Goal: Task Accomplishment & Management: Manage account settings

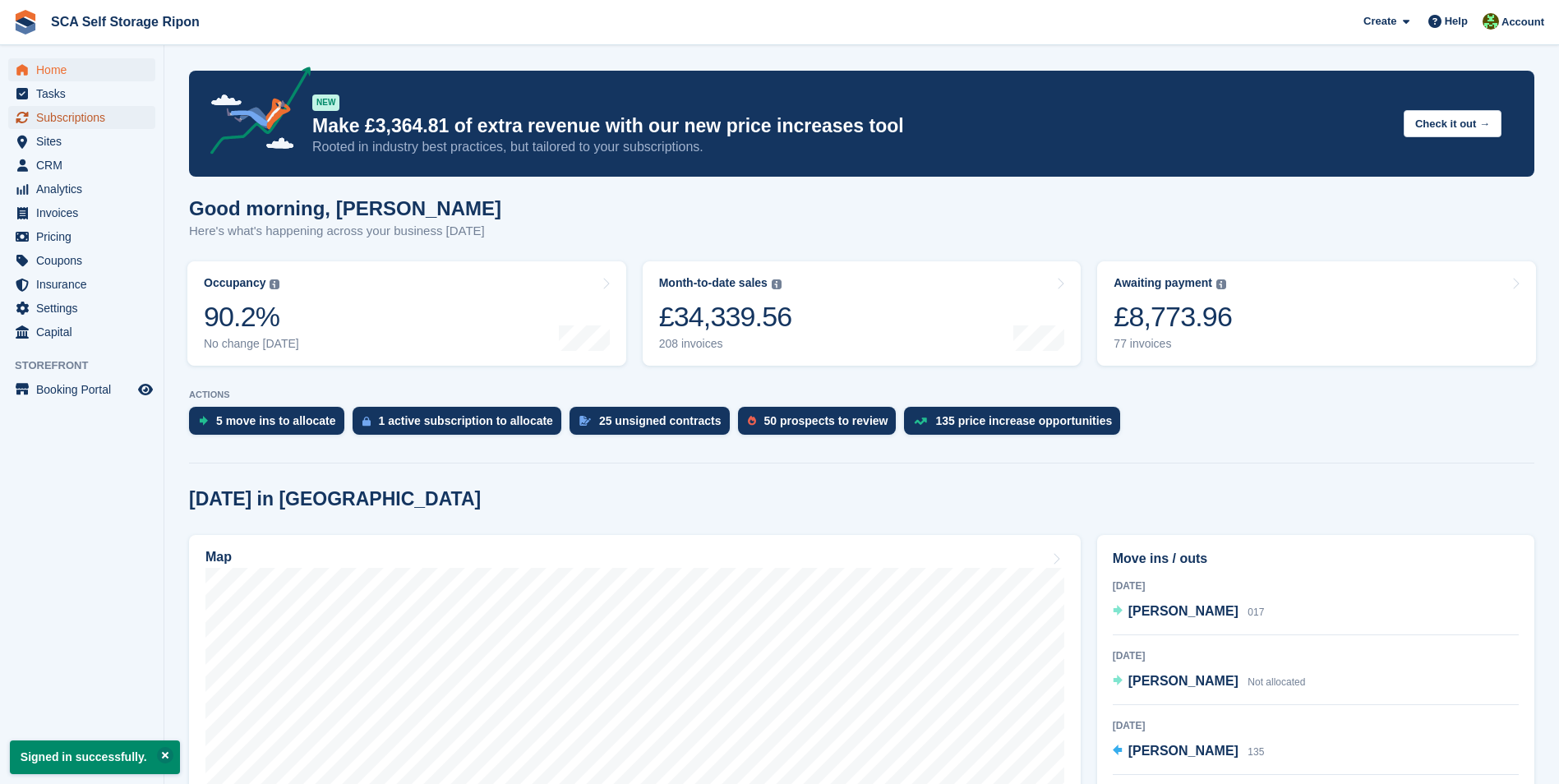
click at [56, 116] on span "Subscriptions" at bounding box center [85, 118] width 99 height 23
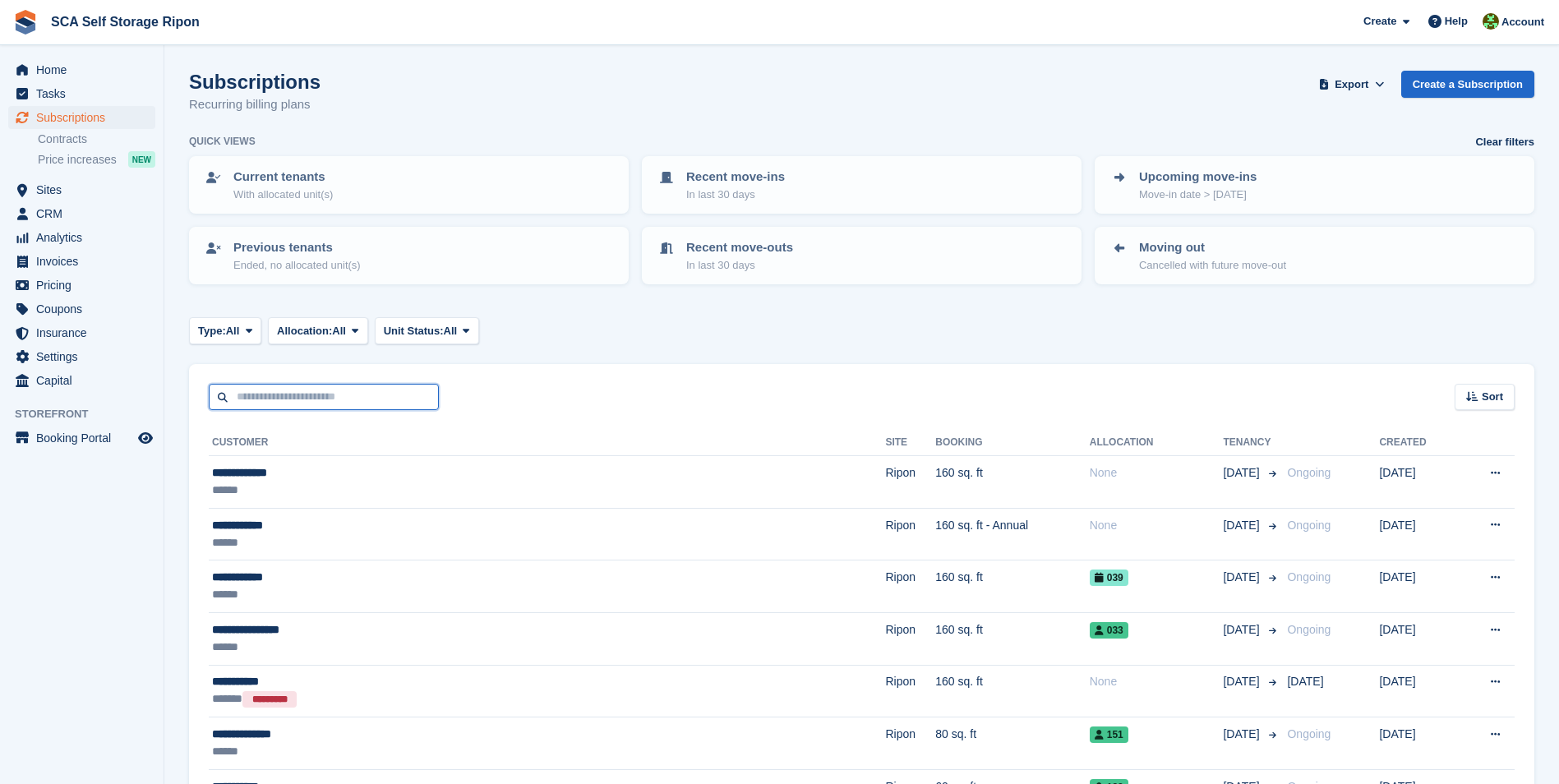
click at [261, 400] on input "text" at bounding box center [324, 397] width 230 height 27
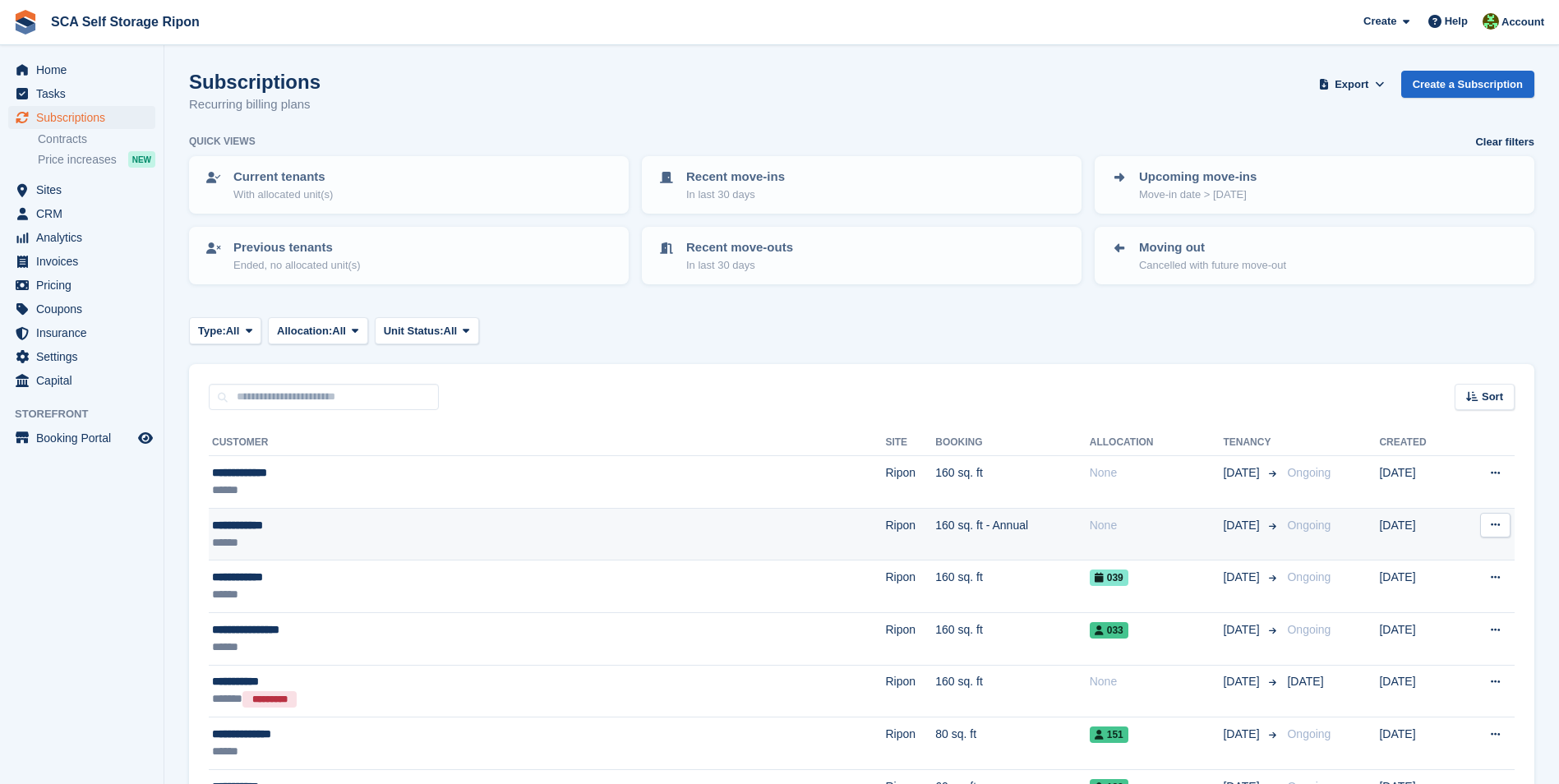
click at [1280, 534] on td "Ongoing" at bounding box center [1329, 533] width 99 height 53
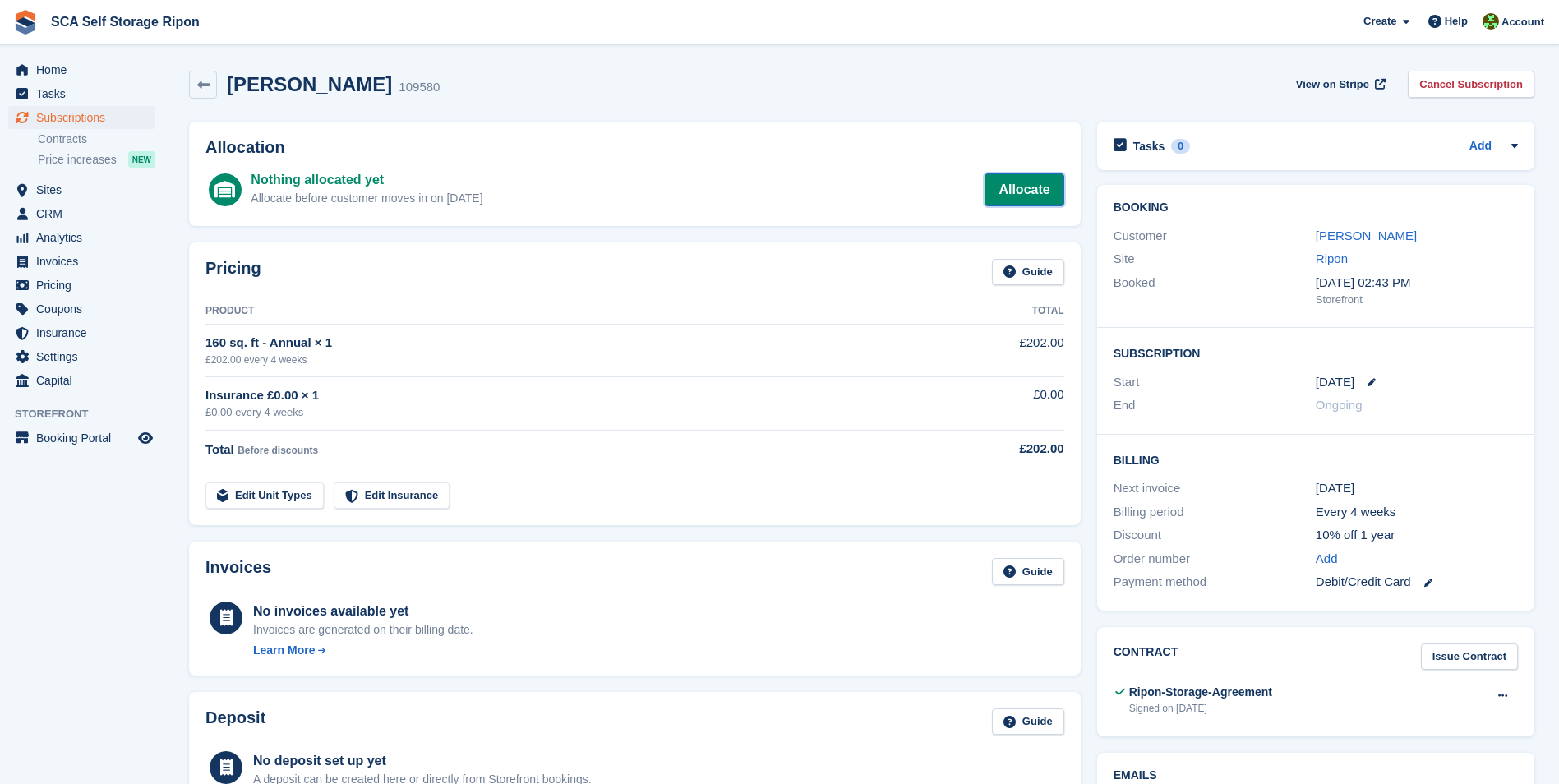
click at [1049, 183] on link "Allocate" at bounding box center [1024, 190] width 79 height 33
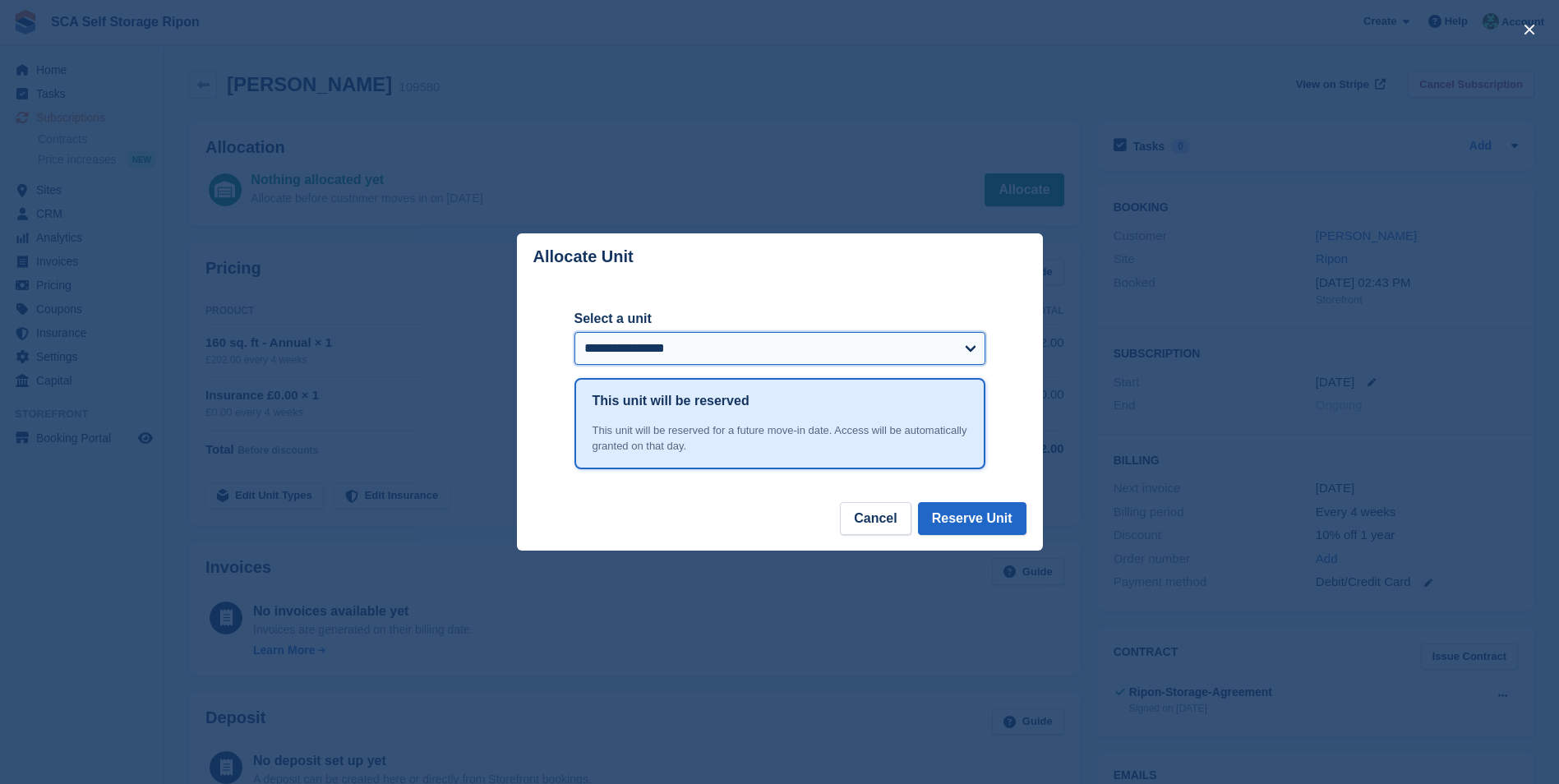
click at [695, 359] on select "**********" at bounding box center [780, 348] width 411 height 33
select select "*****"
click at [649, 302] on div "**********" at bounding box center [780, 391] width 411 height 221
click at [766, 291] on div "**********" at bounding box center [780, 391] width 411 height 221
click at [666, 346] on select "**********" at bounding box center [780, 348] width 411 height 33
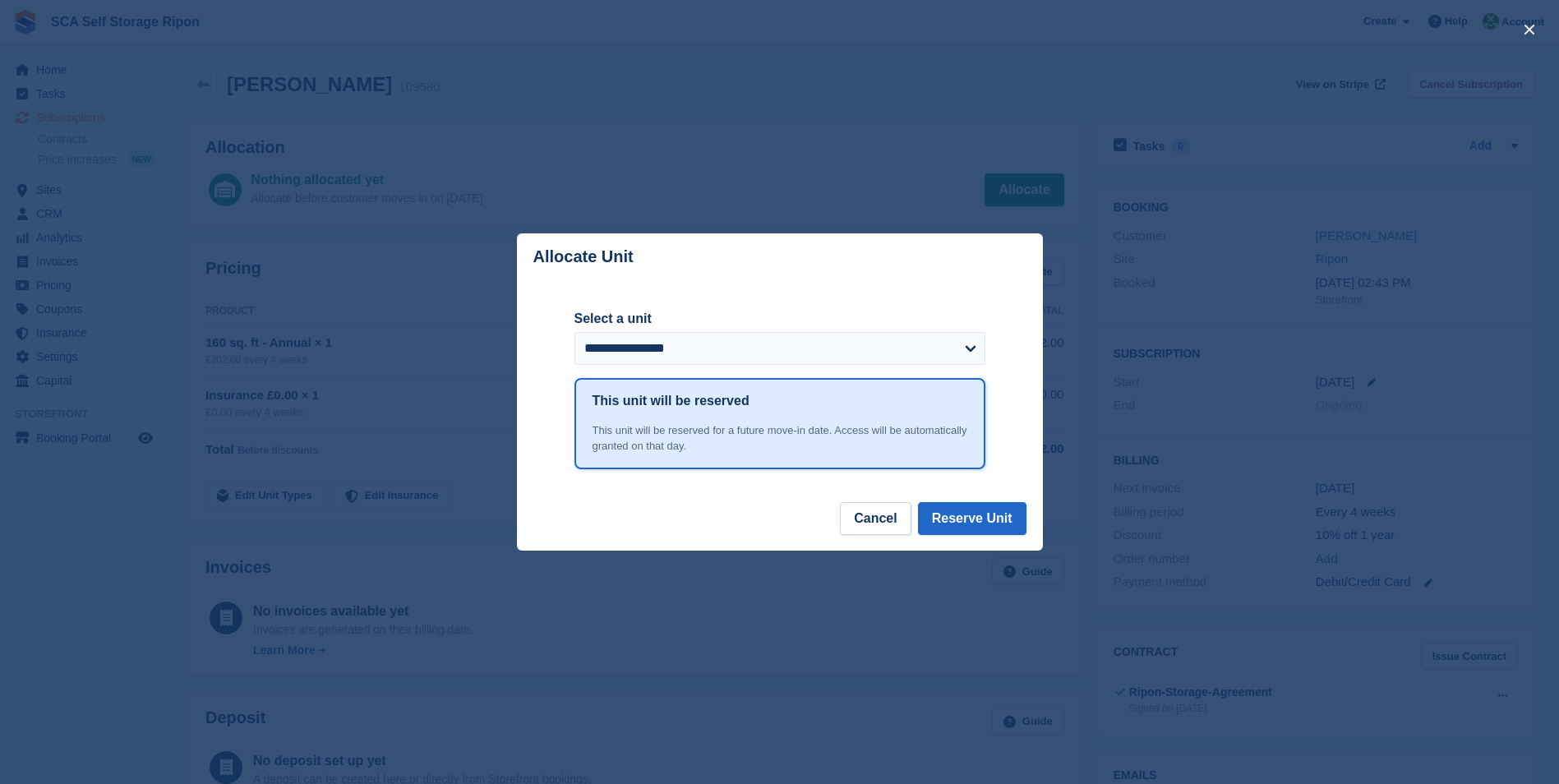
click at [705, 302] on div "**********" at bounding box center [780, 391] width 411 height 221
click at [35, 187] on div "close" at bounding box center [780, 392] width 1559 height 784
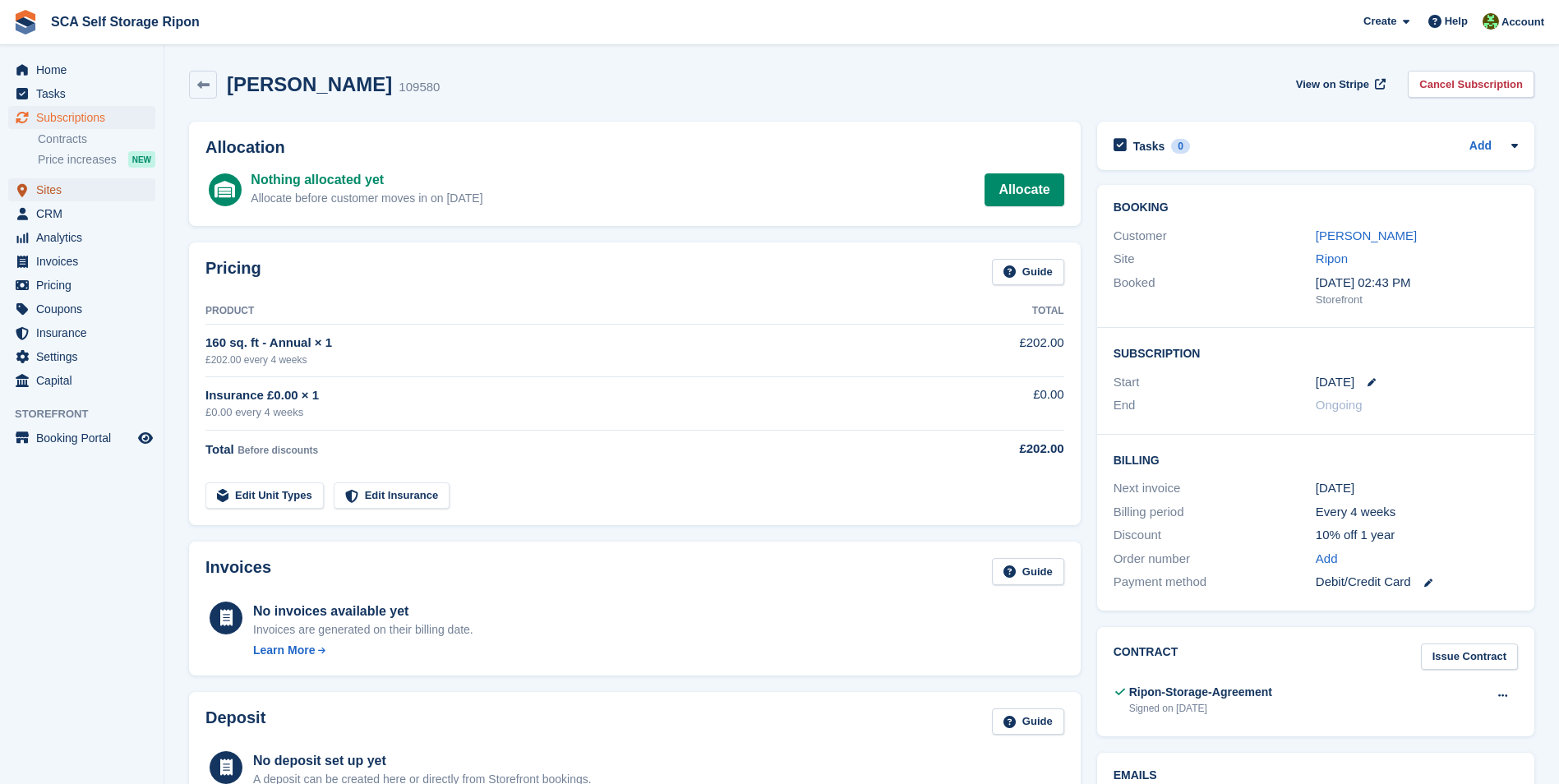
click at [39, 182] on span "Sites" at bounding box center [85, 190] width 99 height 23
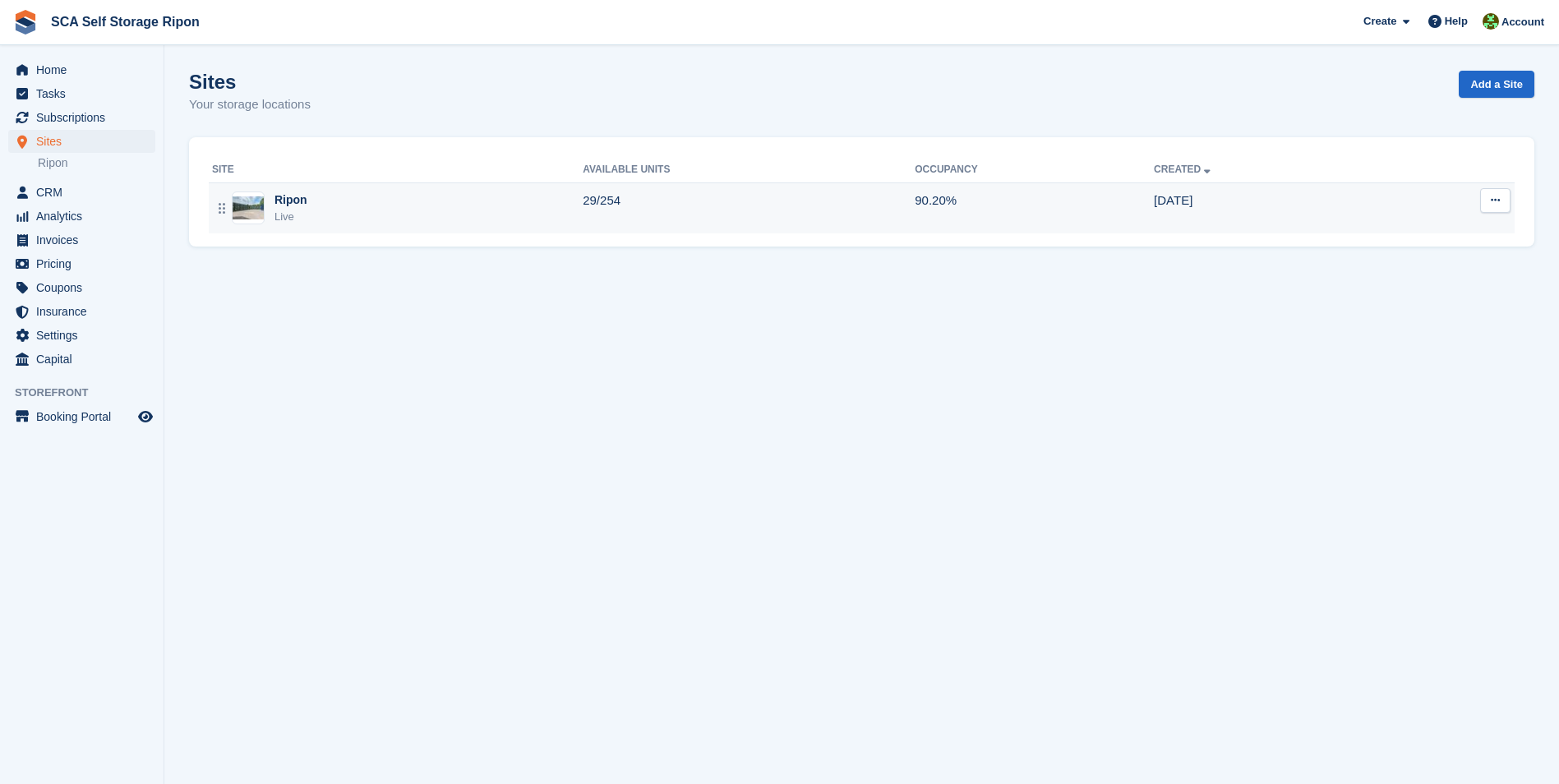
click at [410, 202] on div "Ripon Live" at bounding box center [396, 208] width 371 height 34
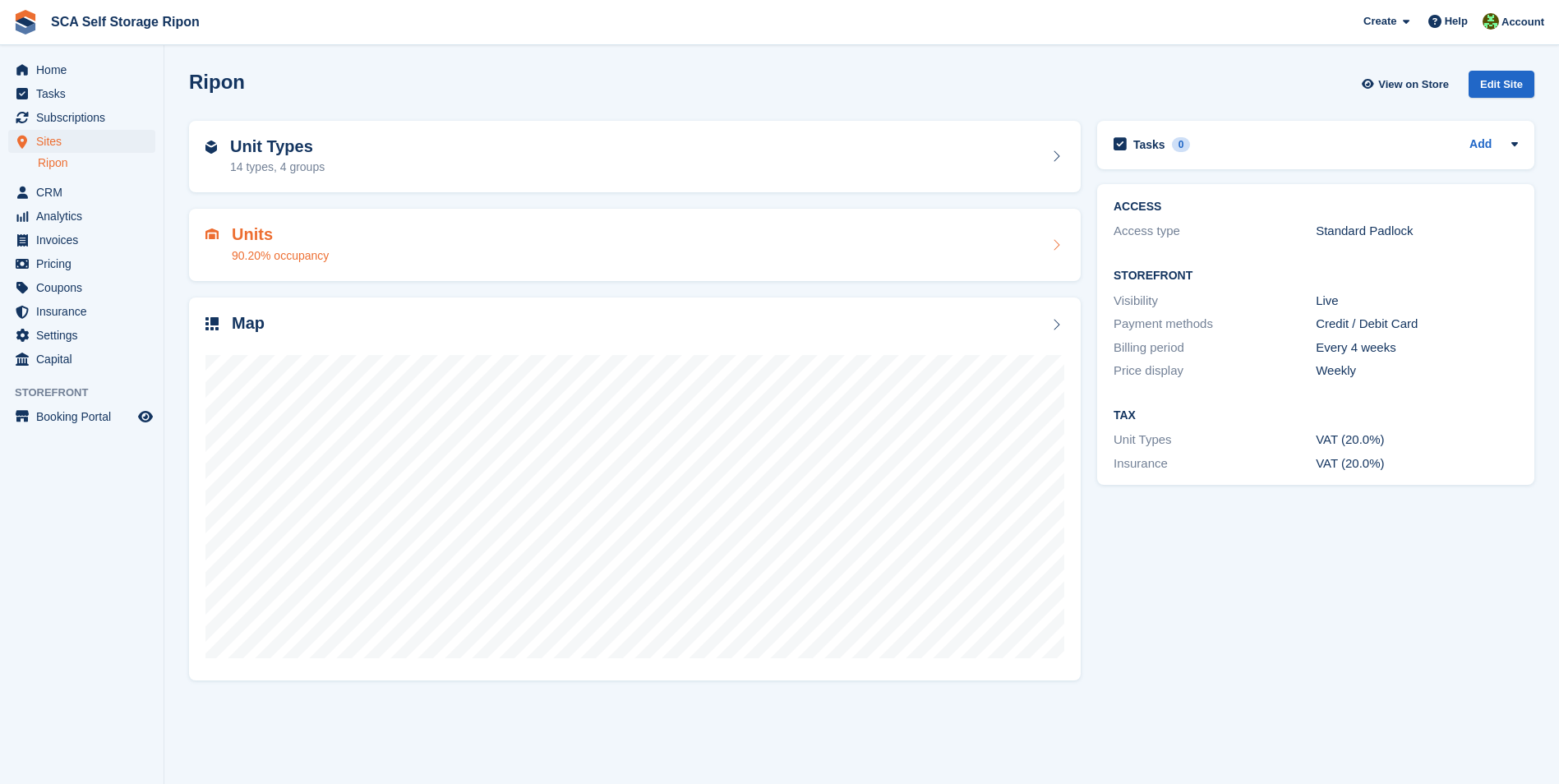
click at [355, 248] on div "Units 90.20% occupancy" at bounding box center [635, 244] width 859 height 39
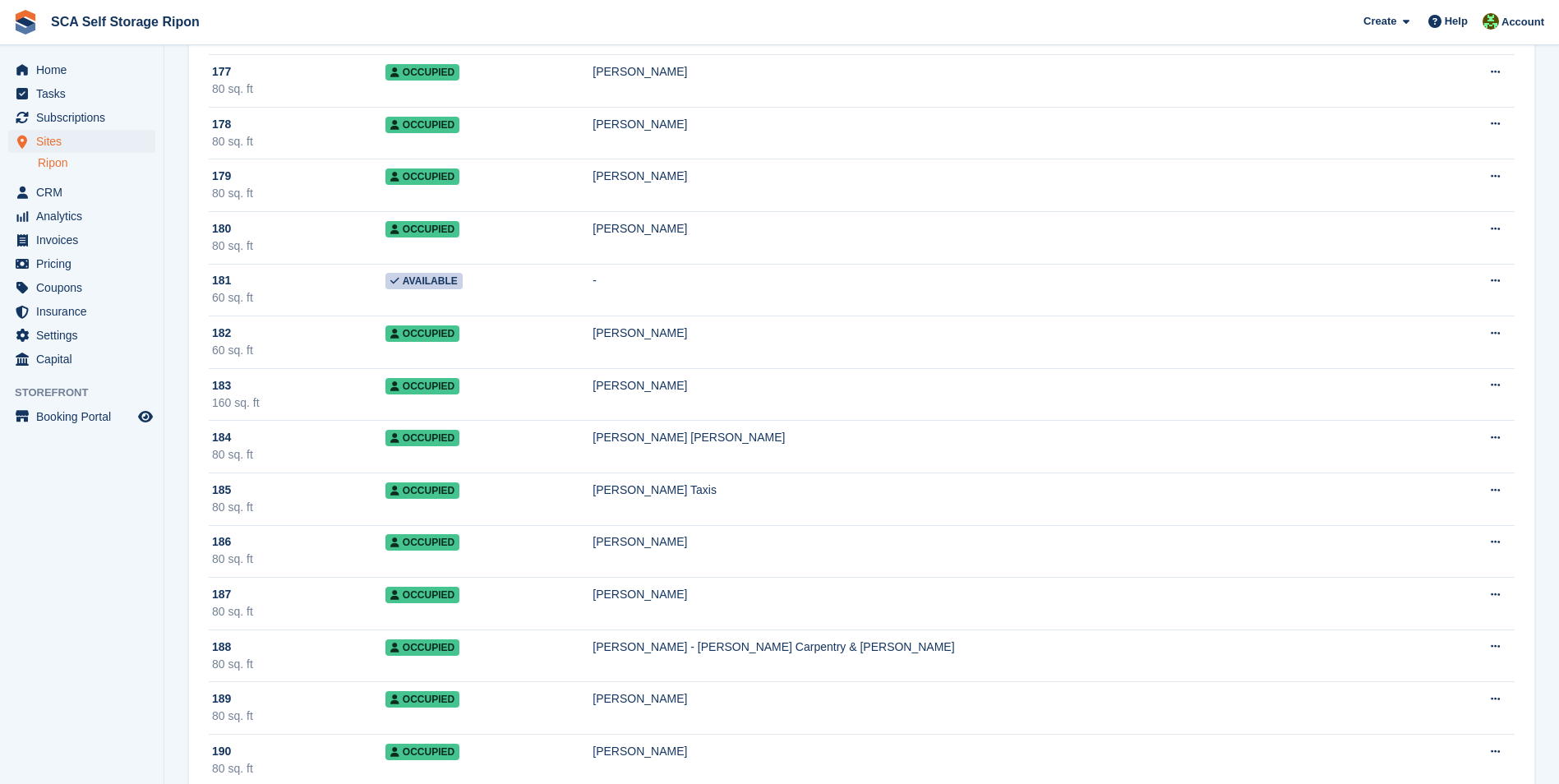
scroll to position [9367, 0]
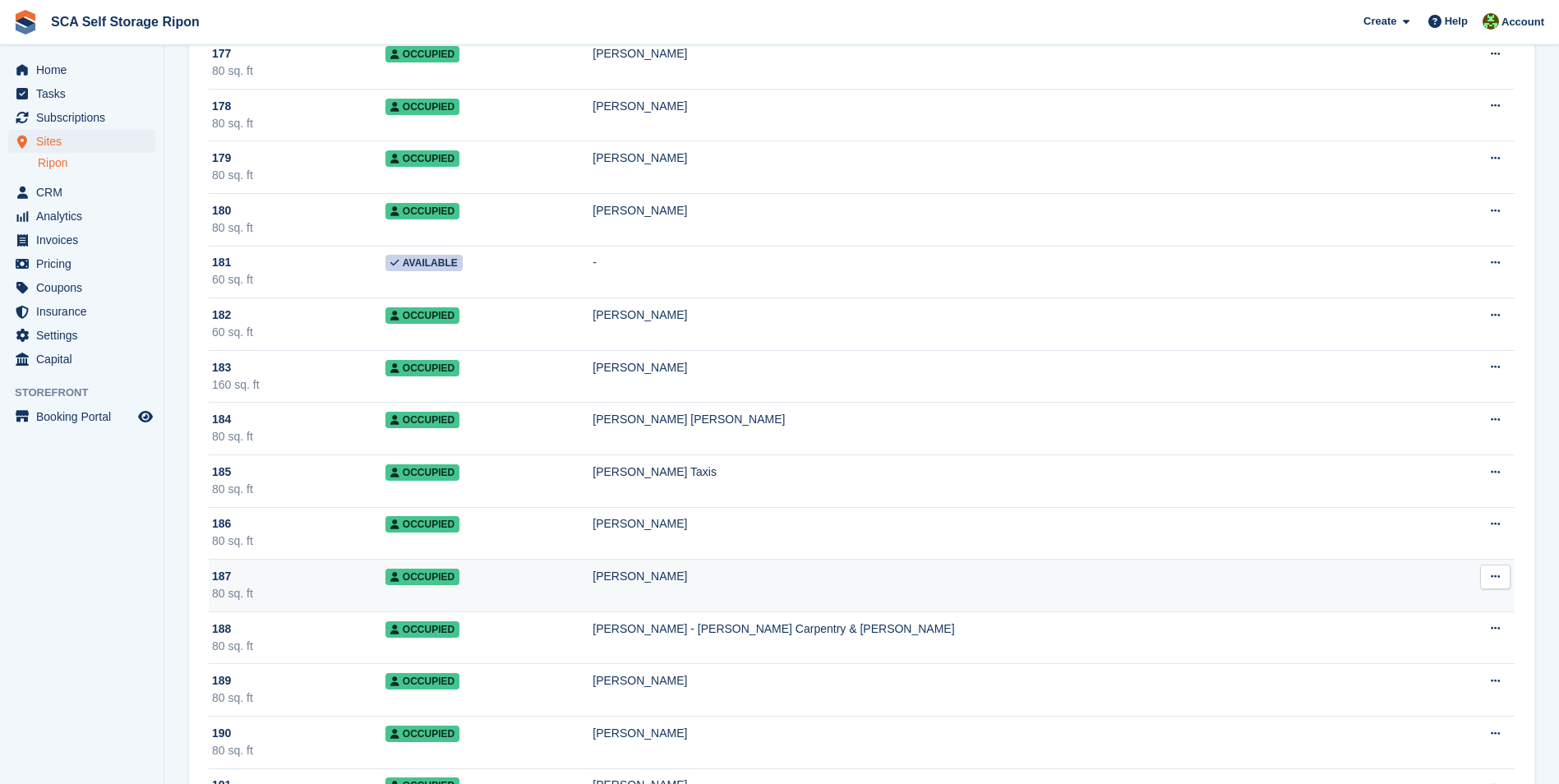
click at [784, 600] on td "[PERSON_NAME]" at bounding box center [1015, 586] width 845 height 53
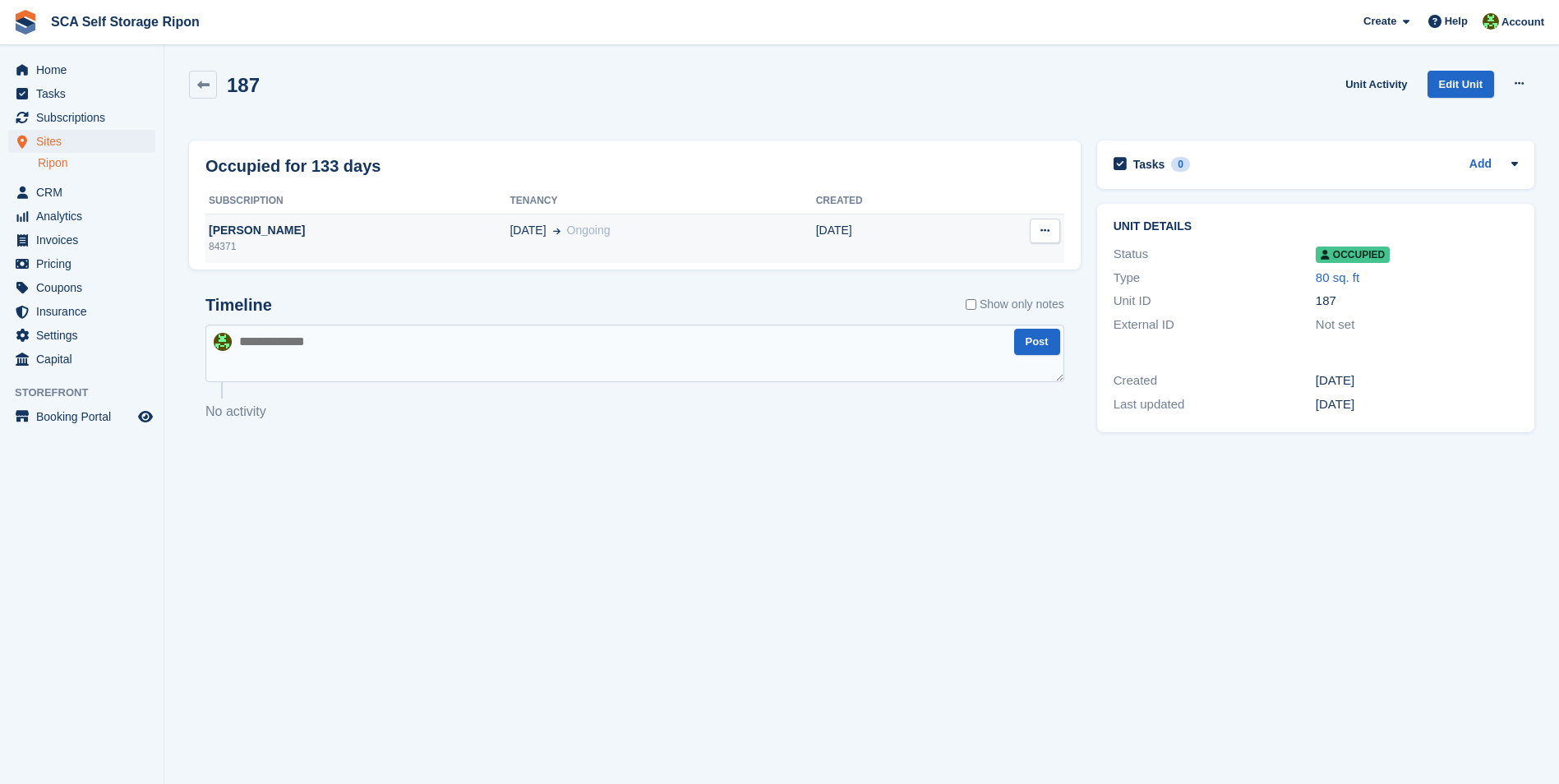
click at [384, 242] on div "84371" at bounding box center [358, 246] width 305 height 14
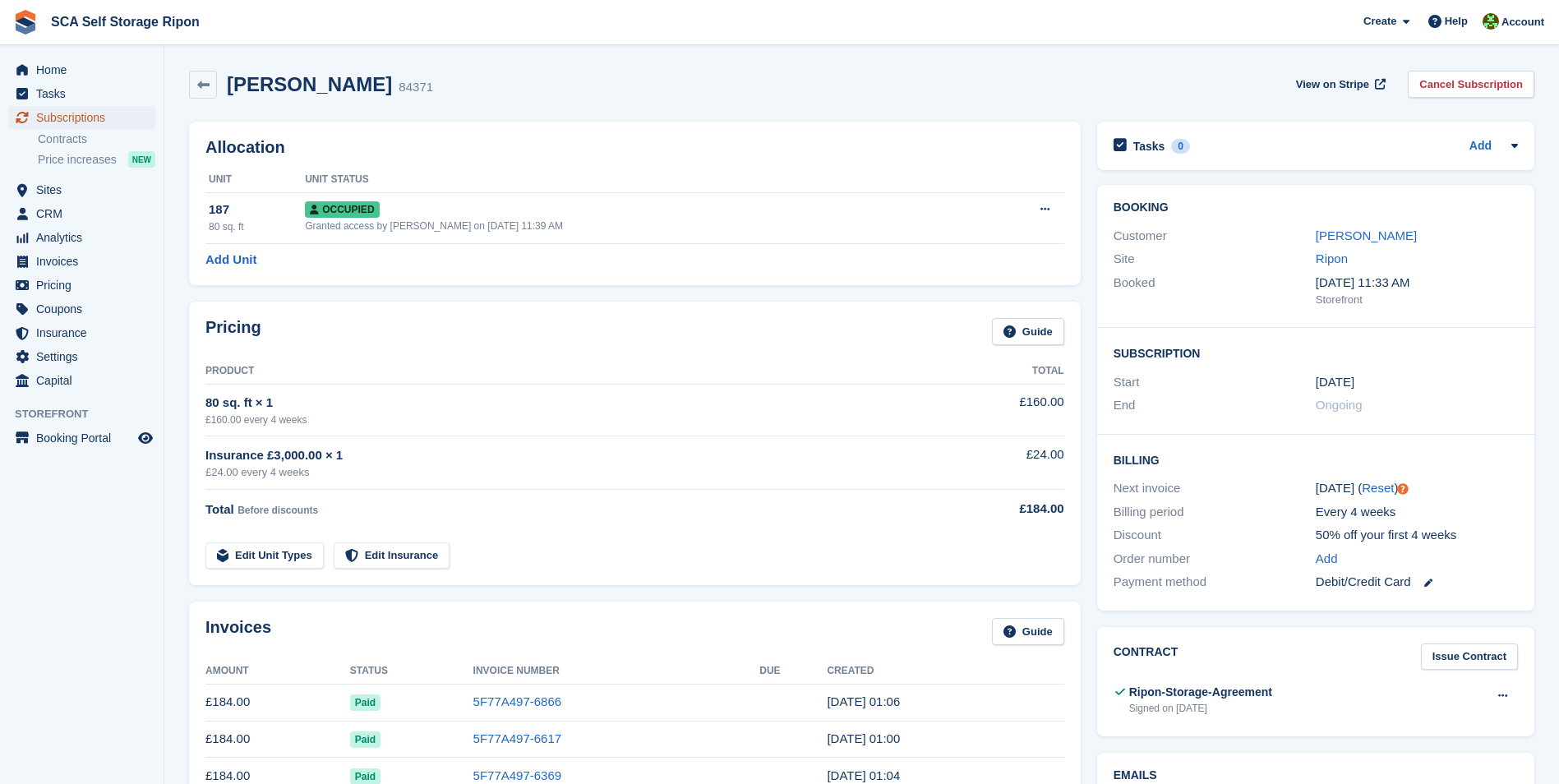
click at [35, 111] on link "Subscriptions" at bounding box center [82, 118] width 147 height 23
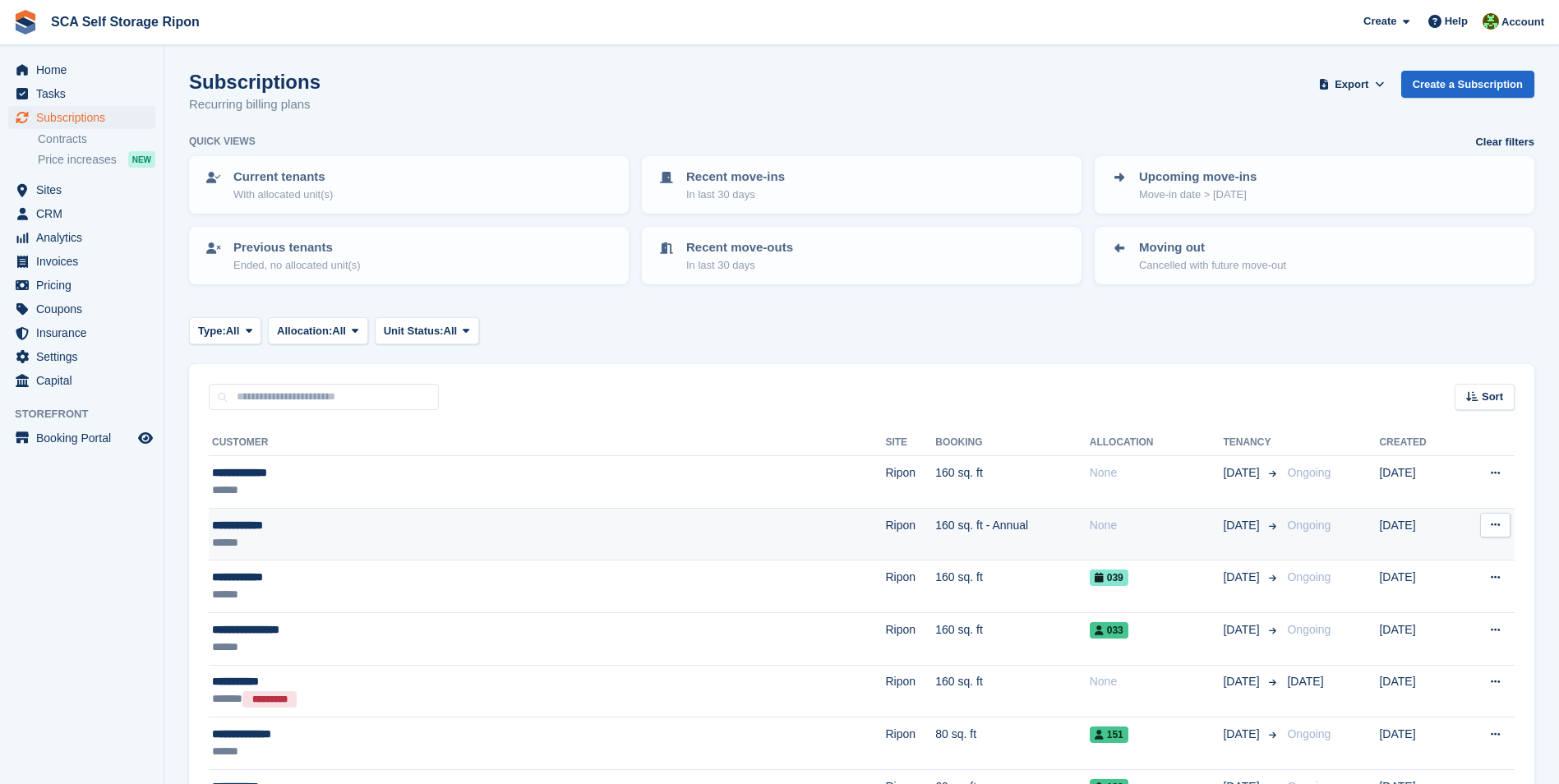
click at [321, 517] on div "**********" at bounding box center [414, 526] width 404 height 17
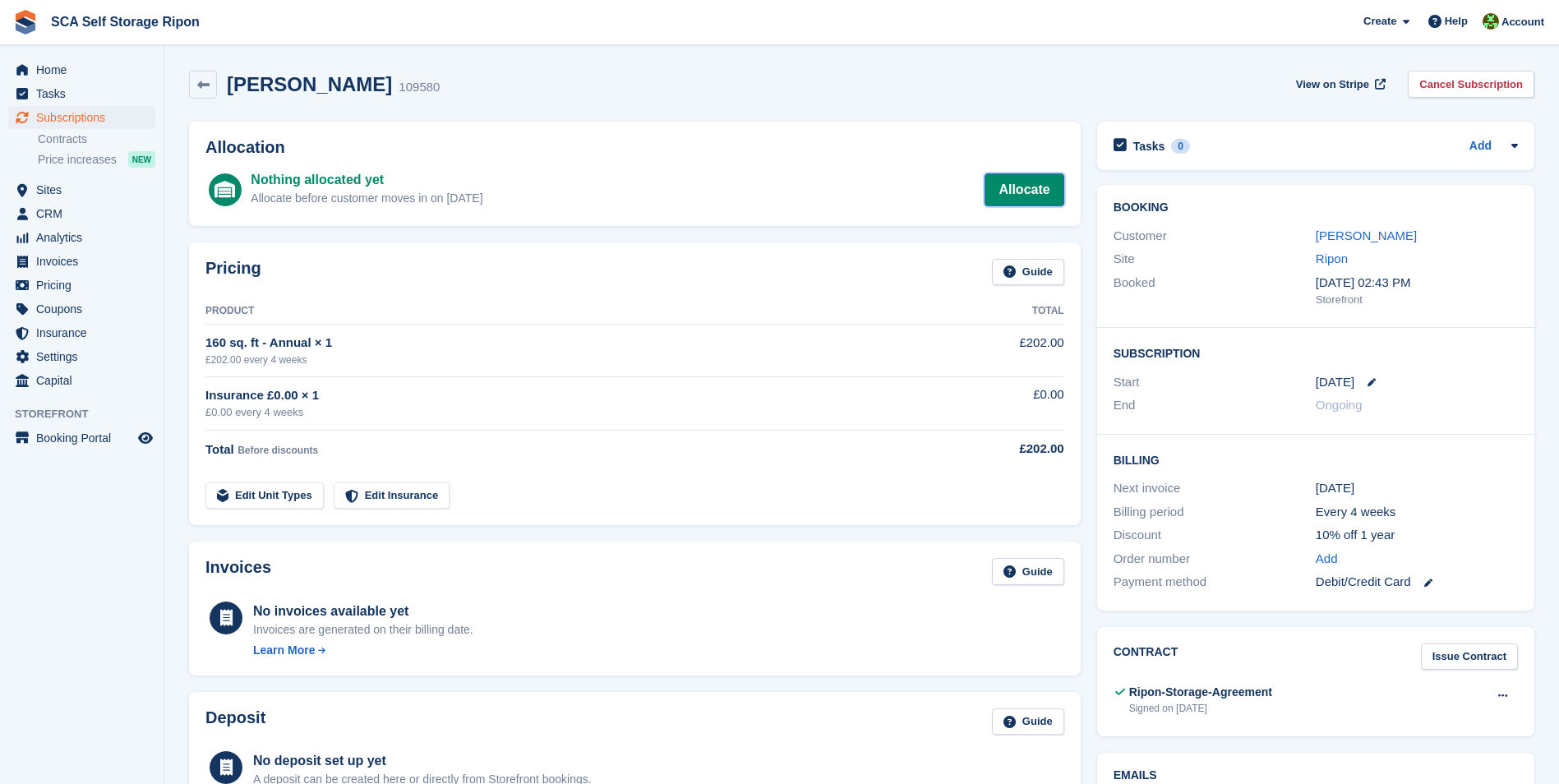
click at [1012, 185] on link "Allocate" at bounding box center [1024, 190] width 79 height 33
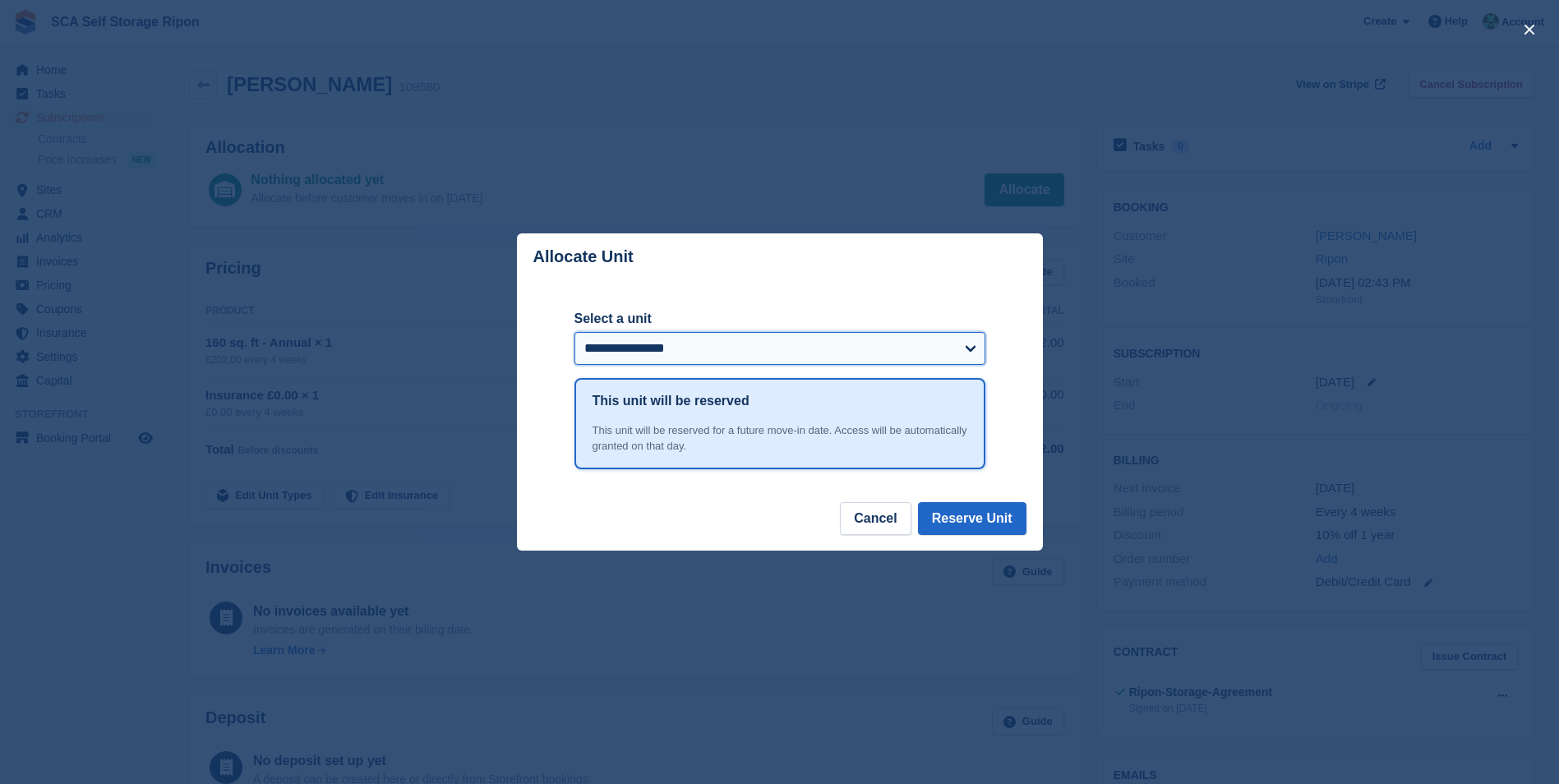
click at [620, 355] on select "**********" at bounding box center [780, 348] width 411 height 33
click at [550, 422] on div "**********" at bounding box center [780, 391] width 526 height 221
click at [283, 398] on div "close" at bounding box center [780, 392] width 1559 height 784
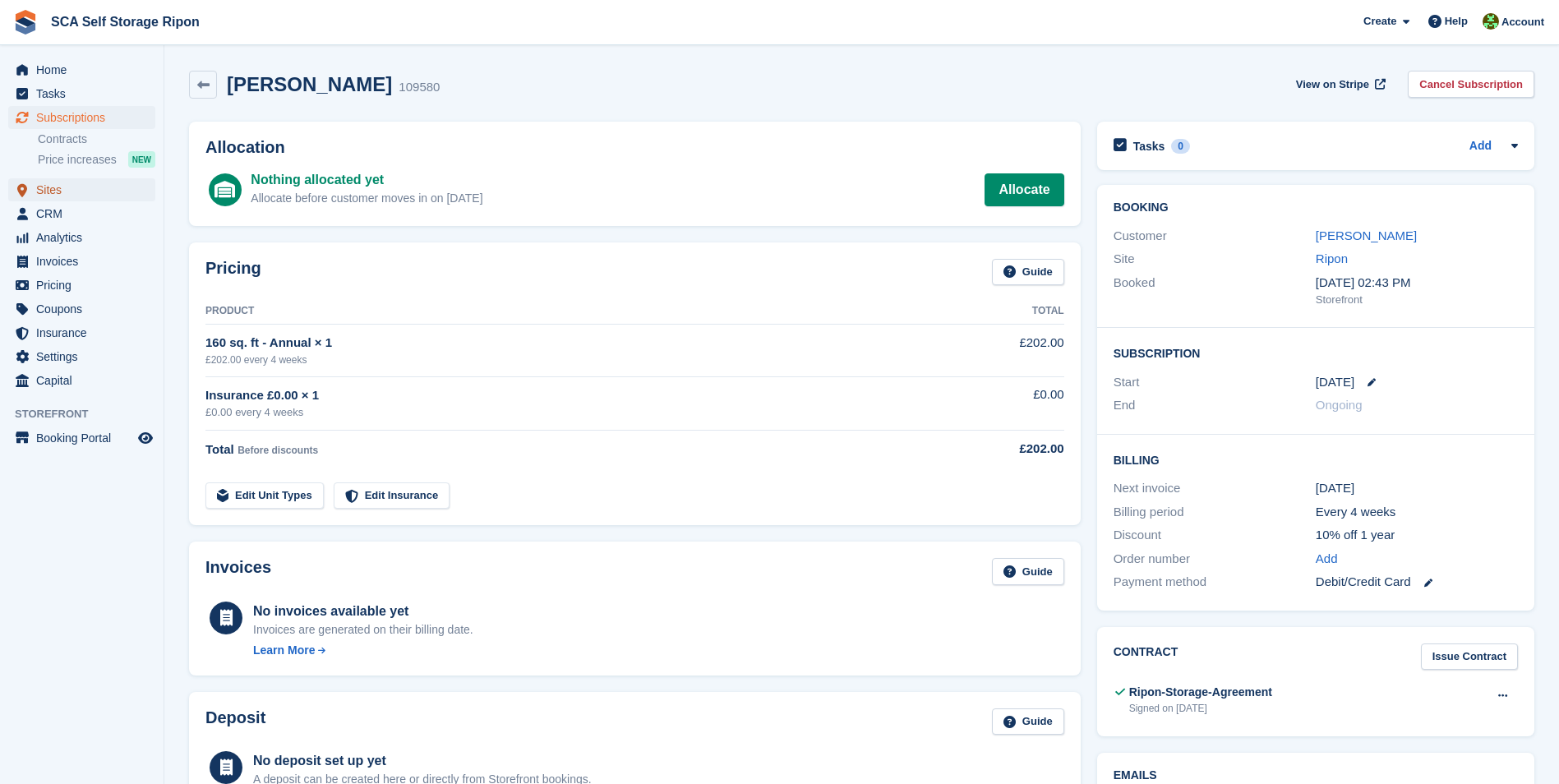
click at [43, 184] on span "Sites" at bounding box center [85, 190] width 99 height 23
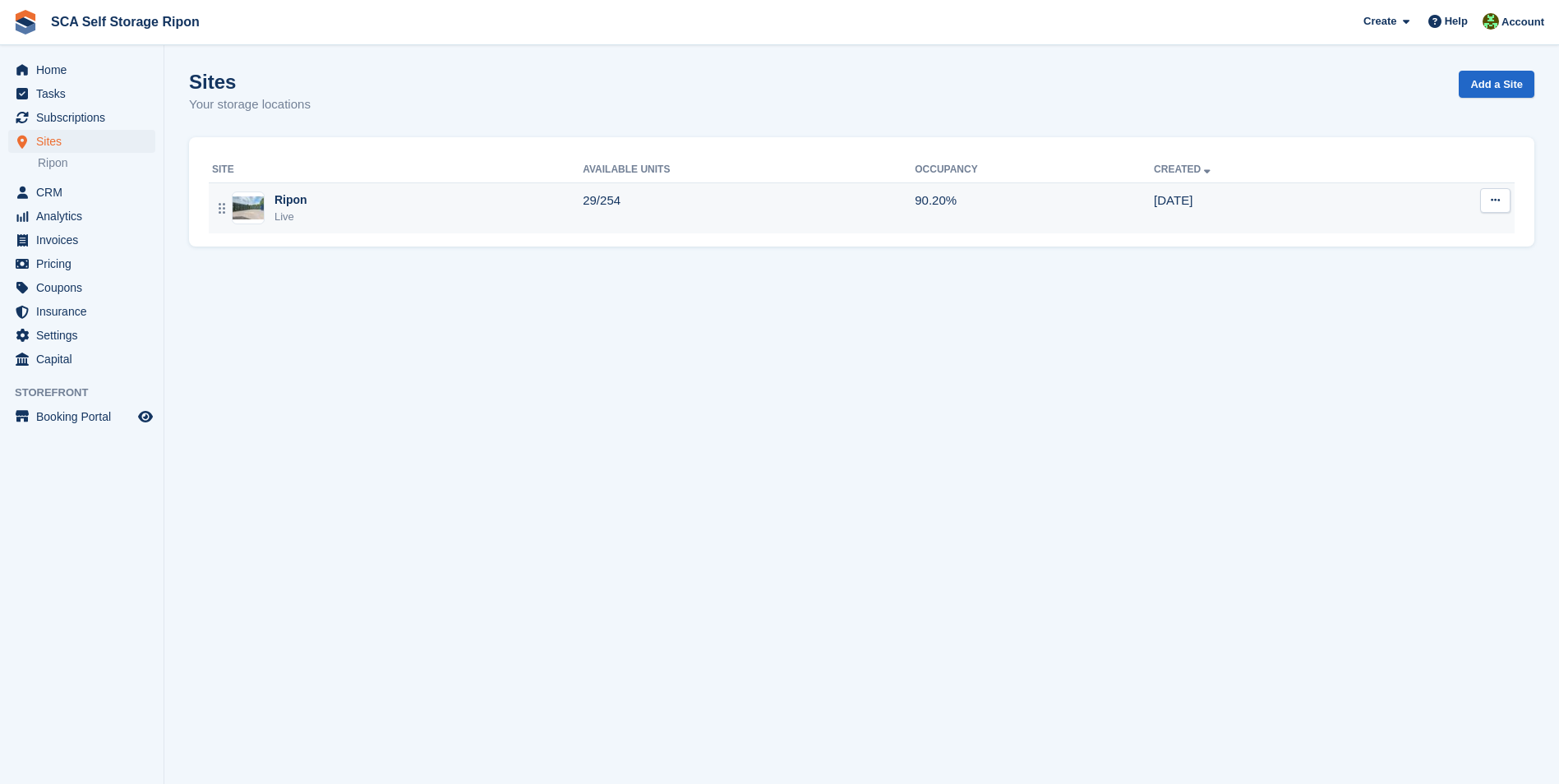
click at [270, 194] on div "Ripon Live" at bounding box center [396, 208] width 371 height 34
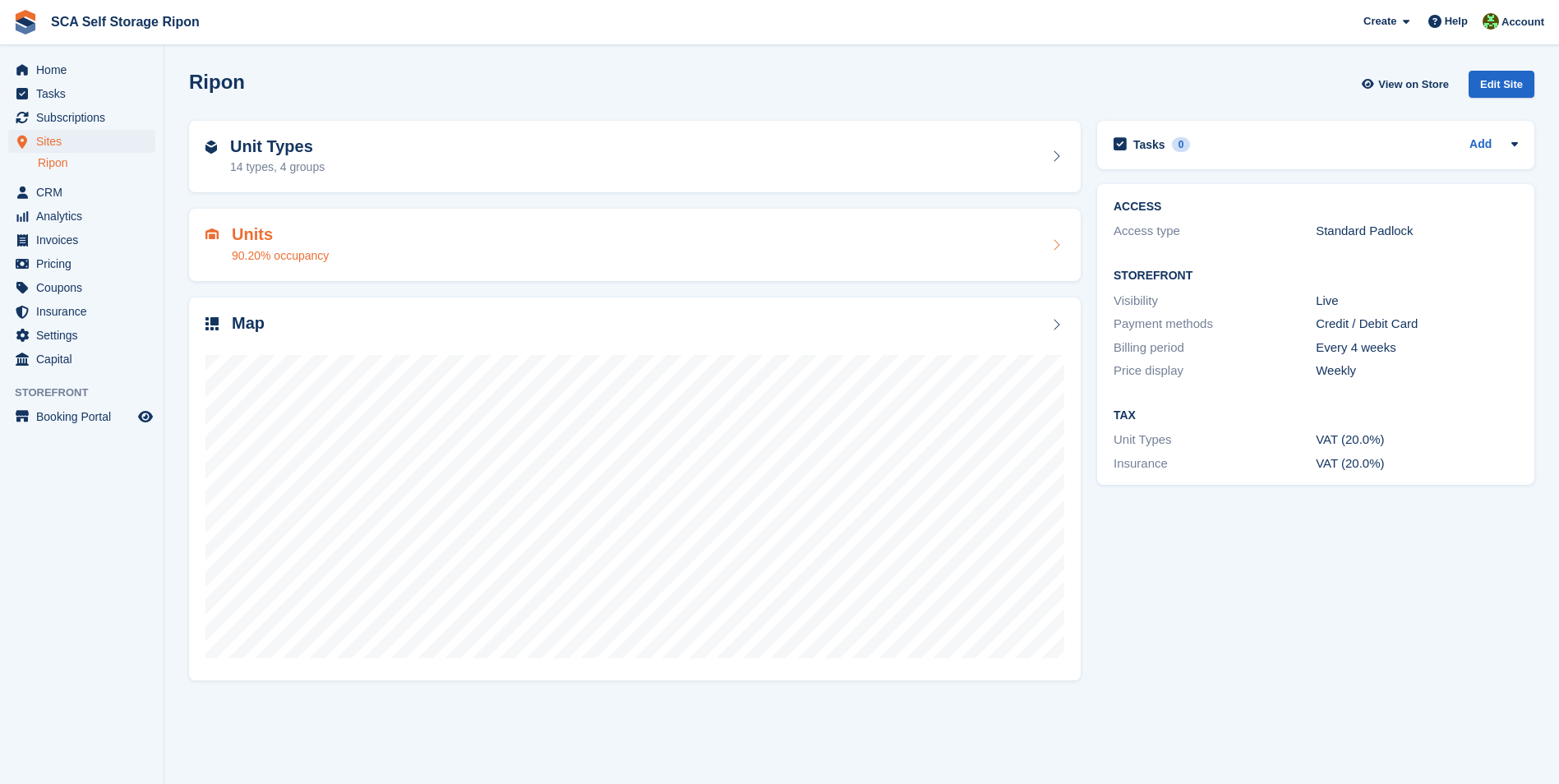
click at [276, 238] on h2 "Units" at bounding box center [280, 235] width 97 height 19
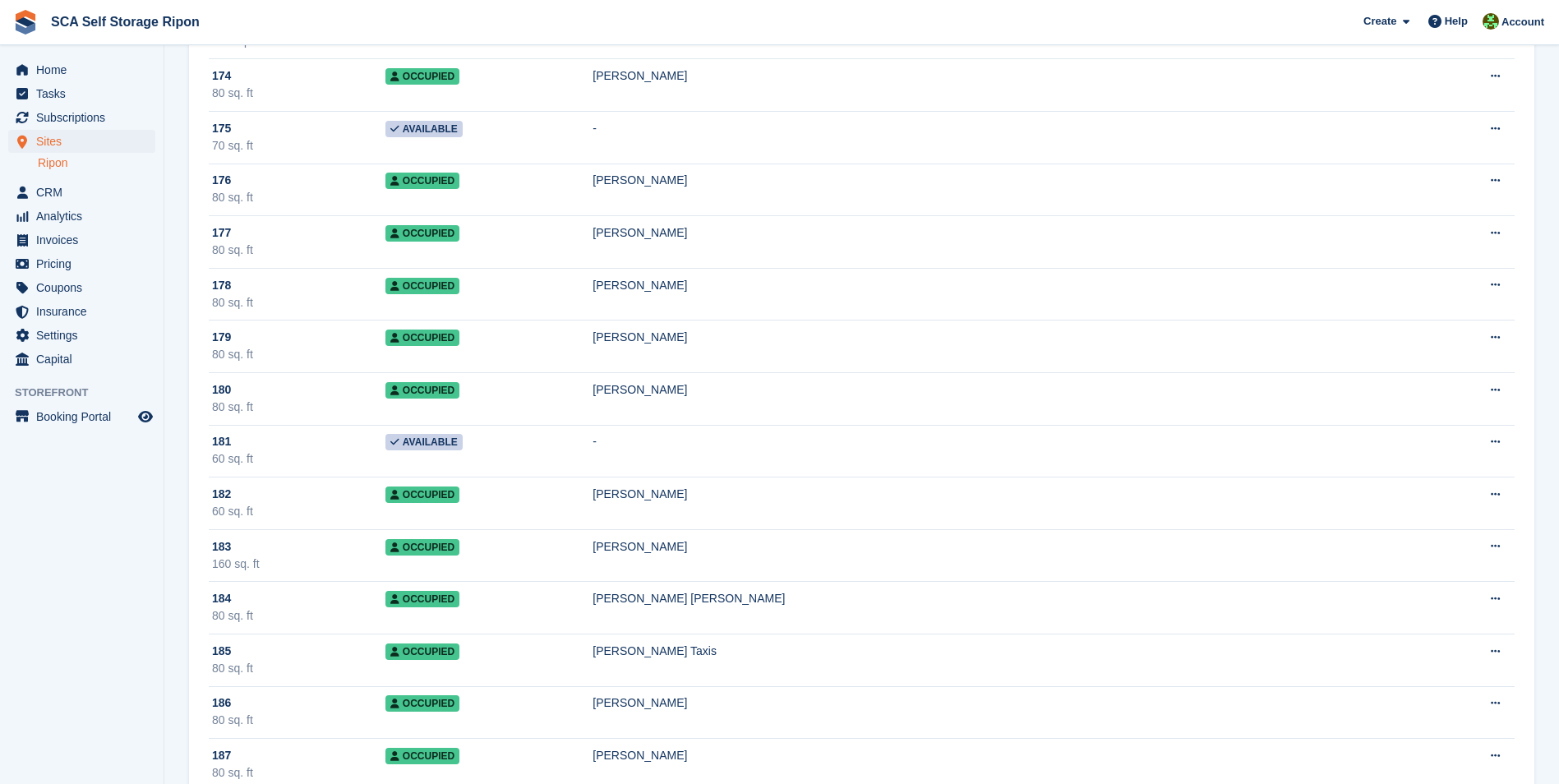
scroll to position [9285, 0]
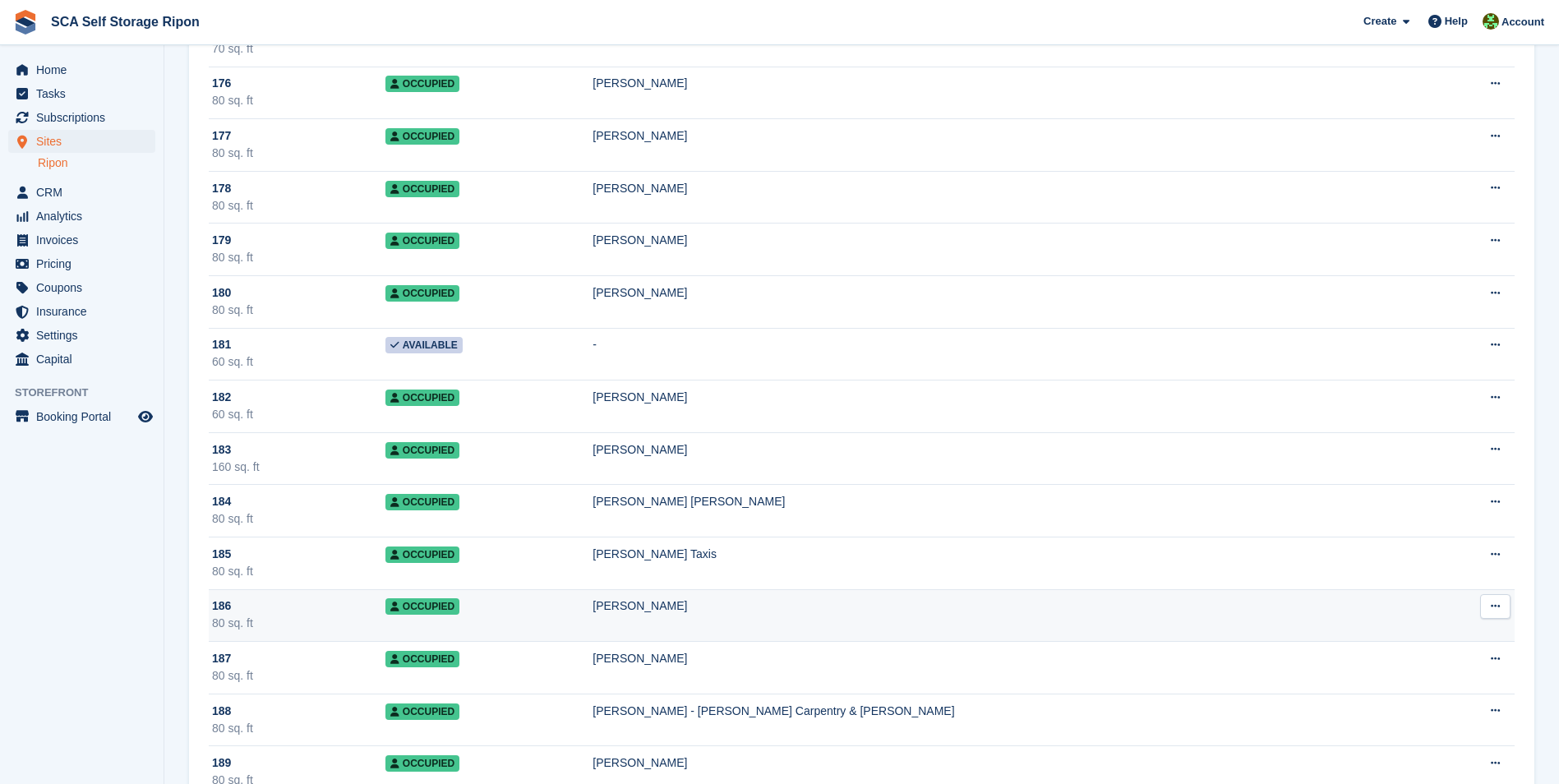
click at [320, 608] on div "186" at bounding box center [298, 606] width 173 height 17
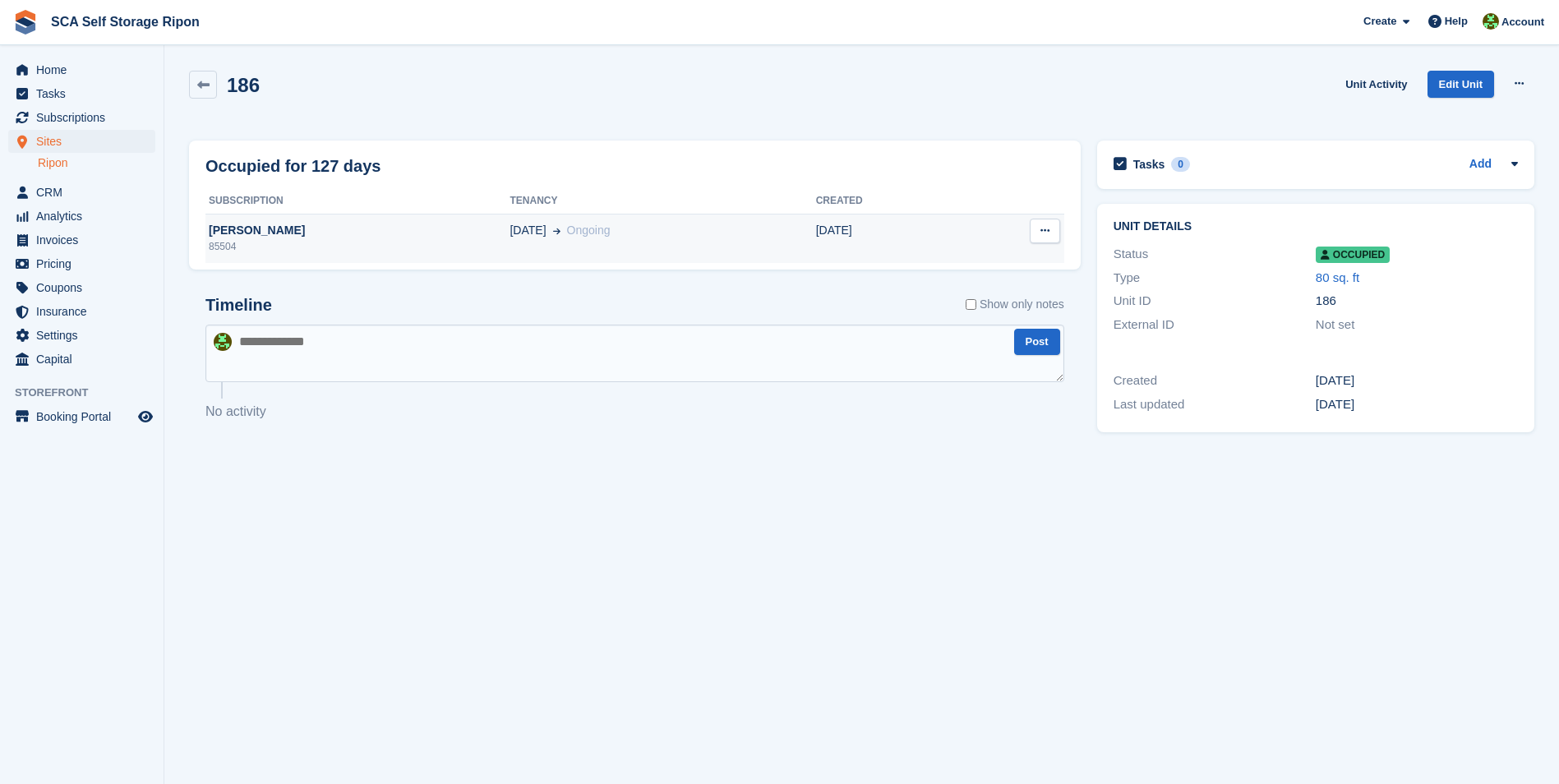
click at [567, 231] on span "Ongoing" at bounding box center [588, 230] width 43 height 13
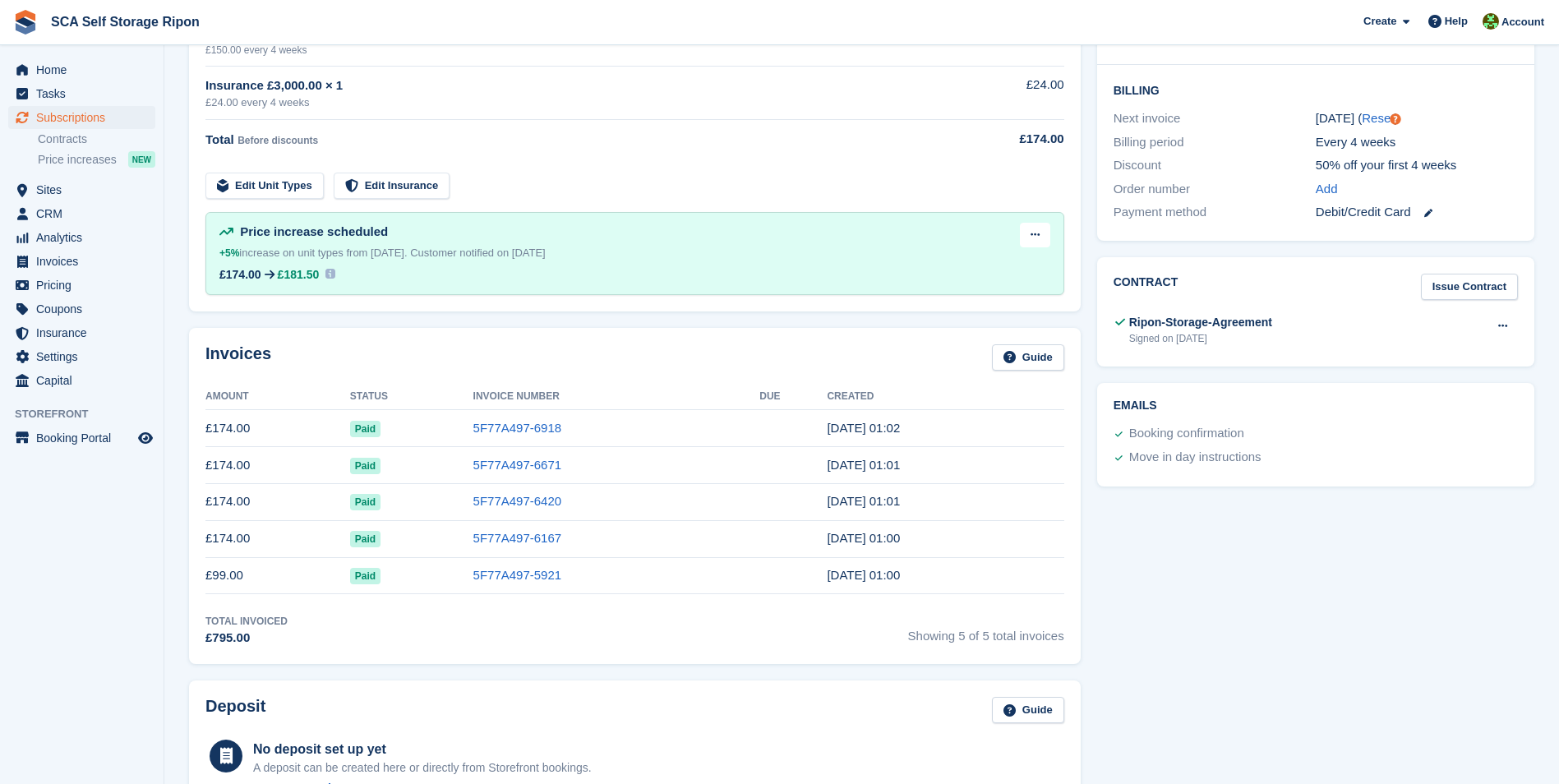
scroll to position [165, 0]
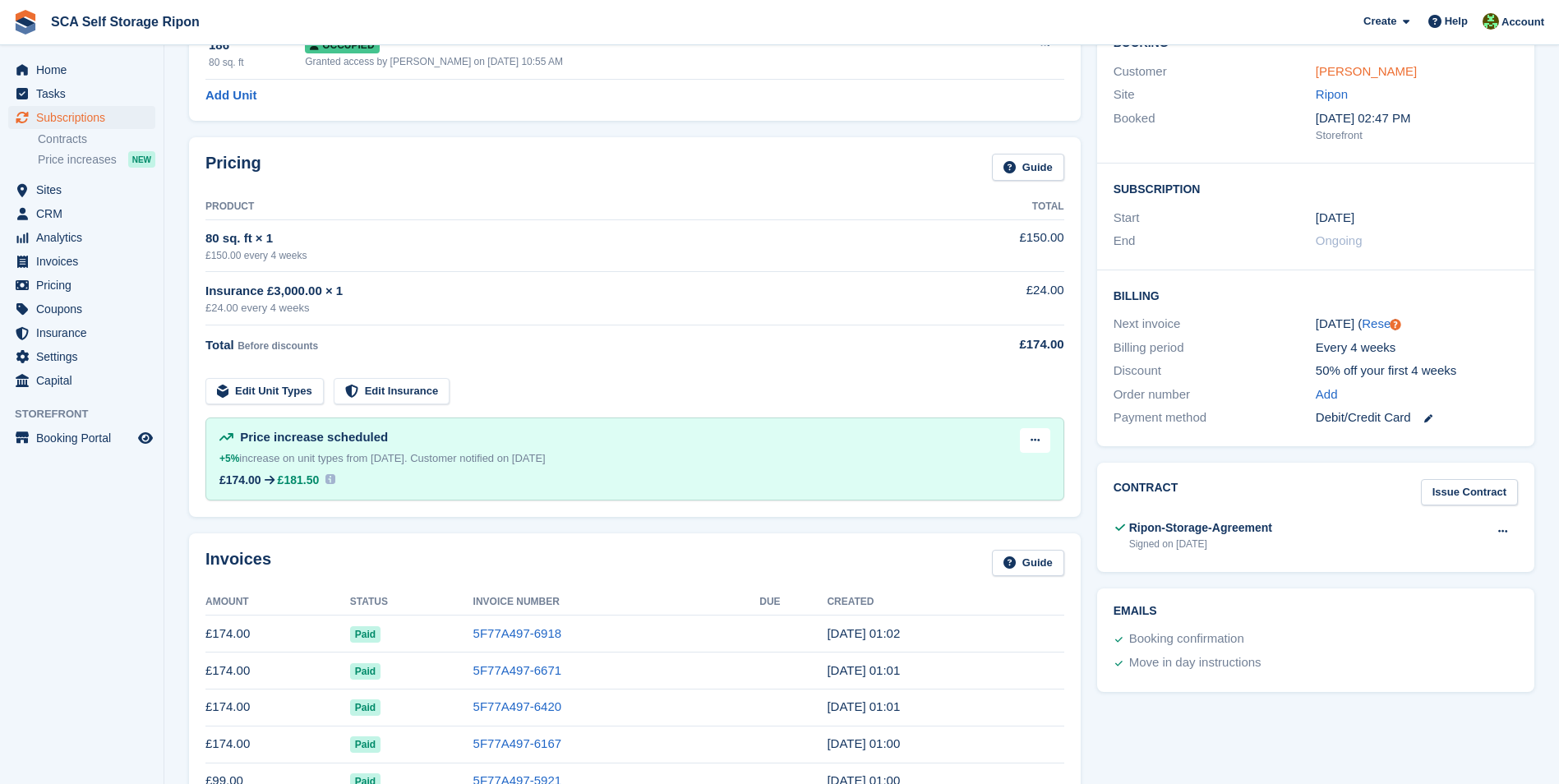
click at [1363, 74] on link "[PERSON_NAME]" at bounding box center [1367, 71] width 102 height 14
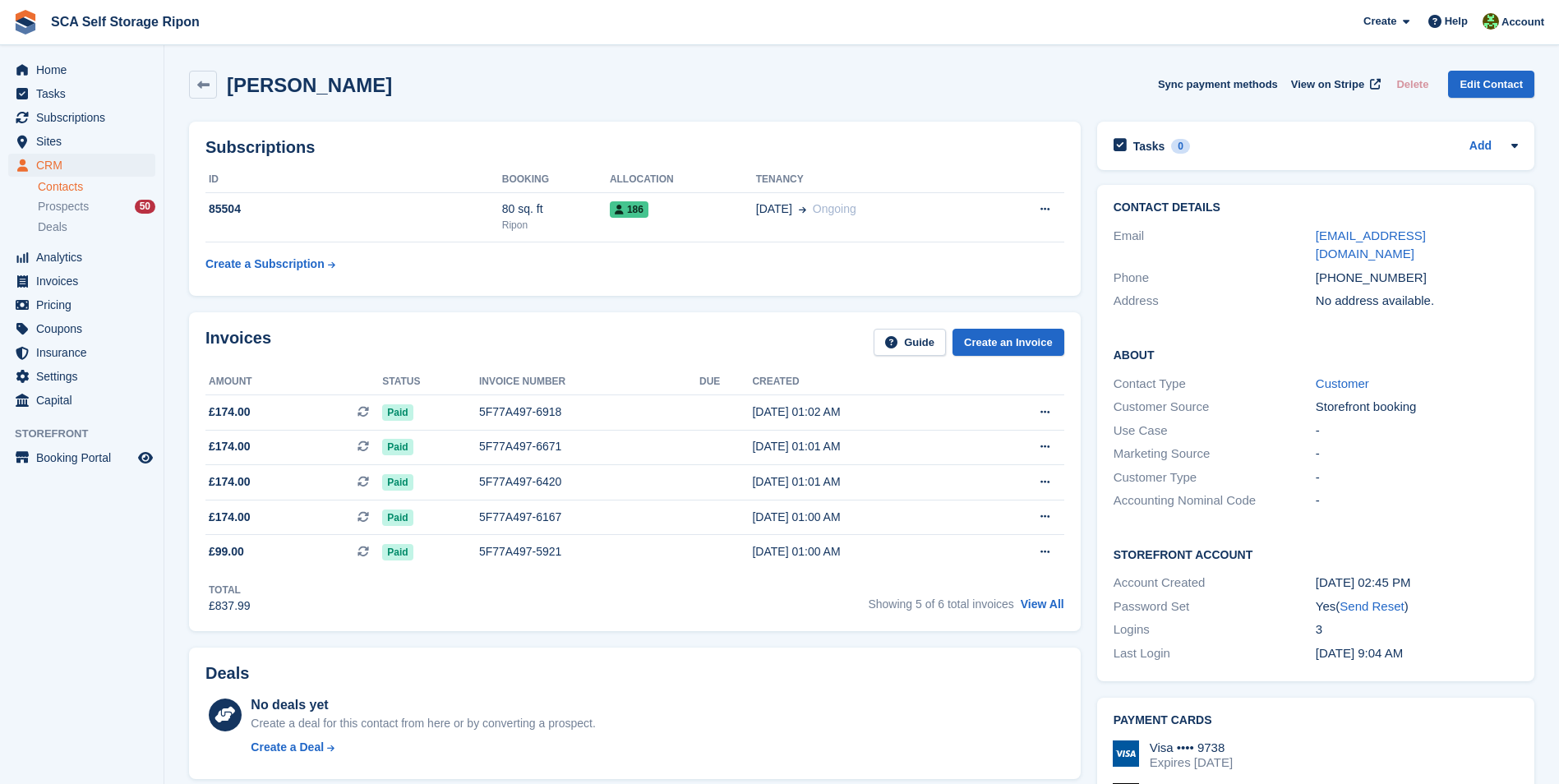
click at [717, 322] on div "Invoices Guide Create an Invoice Amount Status Invoice number Due Created £174.…" at bounding box center [634, 471] width 892 height 319
click at [757, 204] on span "19 May" at bounding box center [775, 209] width 36 height 17
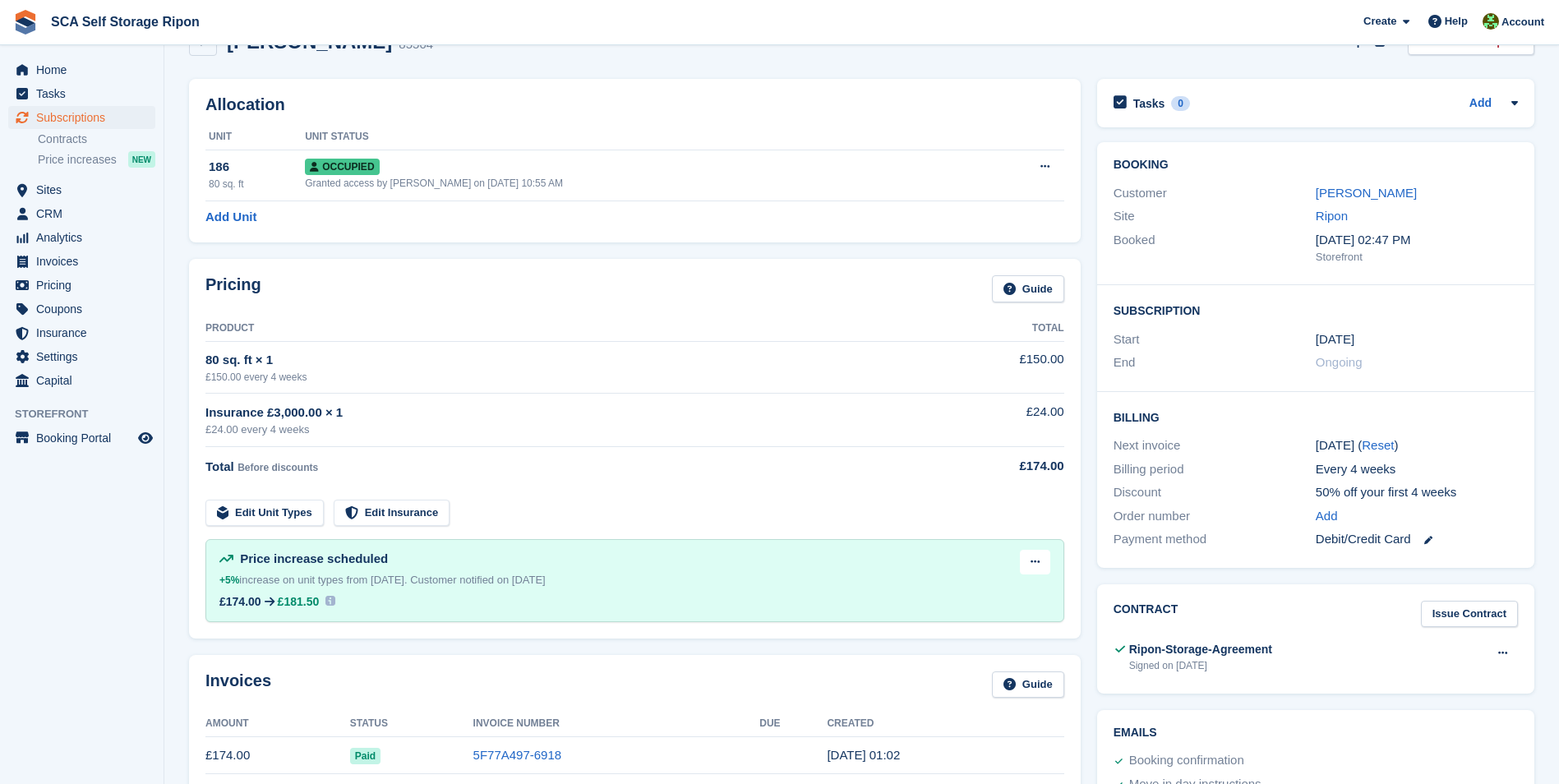
scroll to position [82, 0]
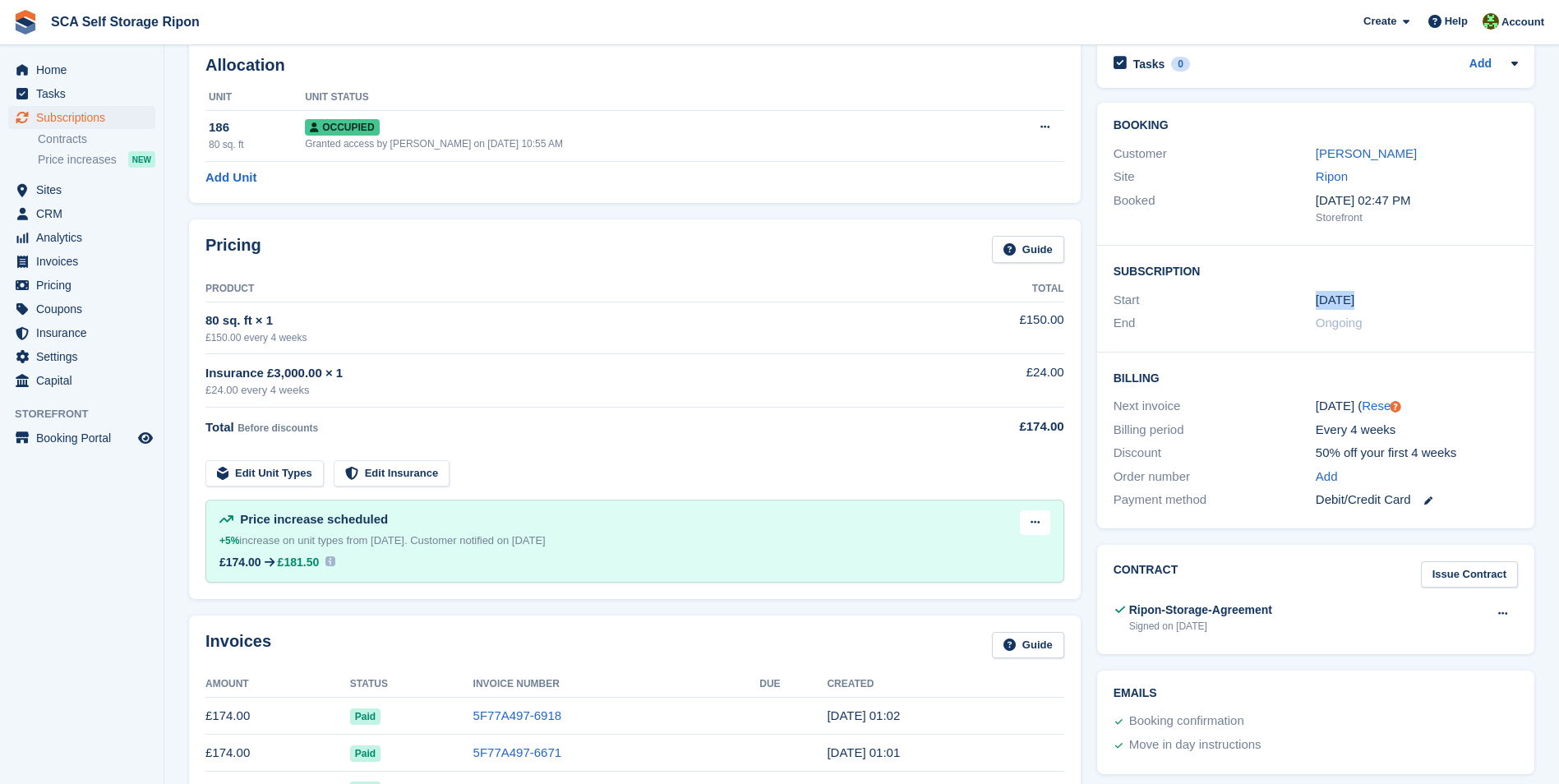
drag, startPoint x: 1362, startPoint y: 302, endPoint x: 1312, endPoint y: 301, distance: 50.0
click at [1312, 301] on div "Start [DATE]" at bounding box center [1316, 300] width 404 height 24
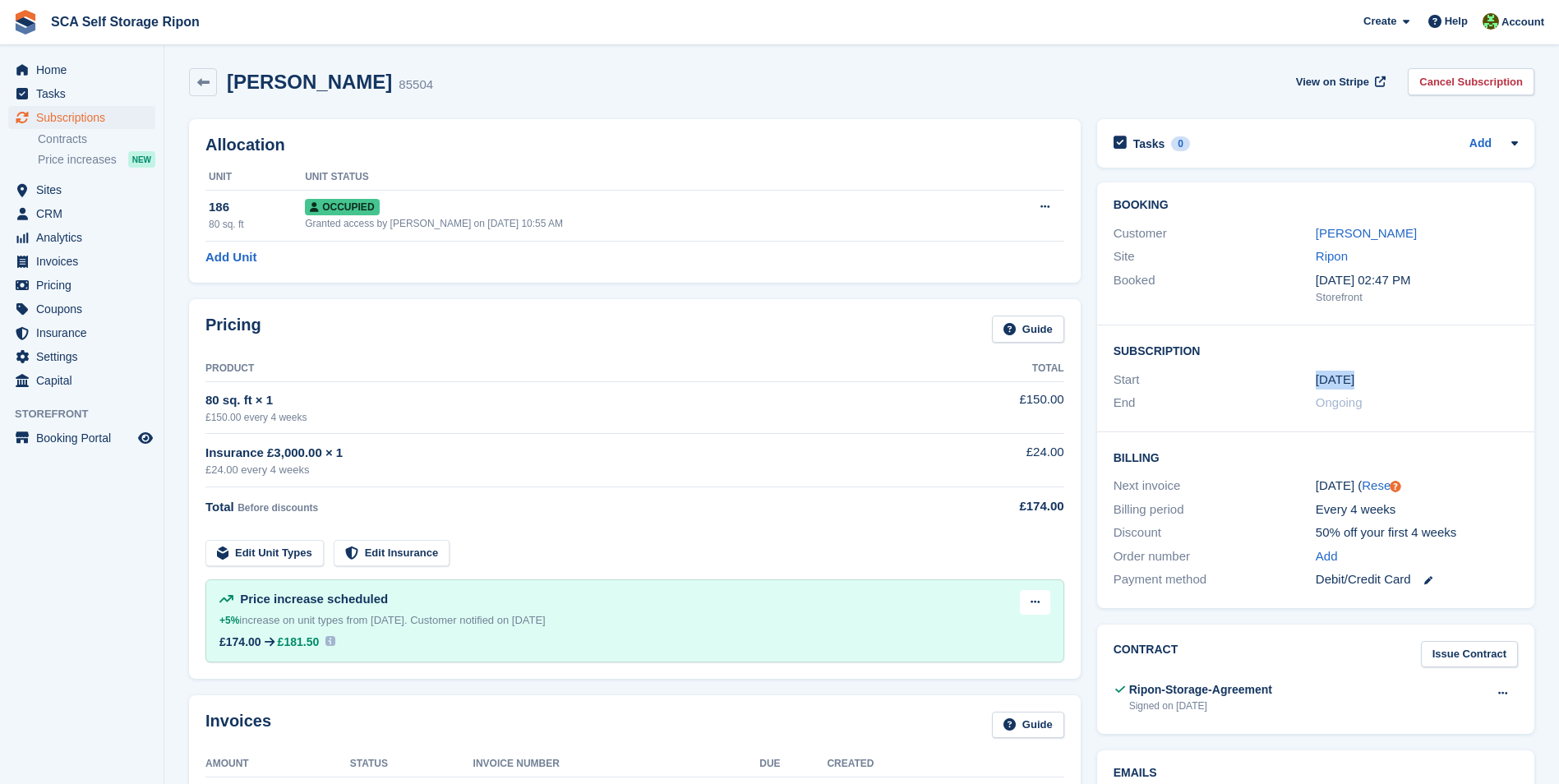
scroll to position [0, 0]
click at [740, 89] on div "[PERSON_NAME] 85504 View on Stripe Cancel Subscription" at bounding box center [861, 84] width 1345 height 28
click at [840, 134] on div "Allocation Unit Unit Status 186 80 sq. ft Occupied Granted access by [PERSON_NA…" at bounding box center [634, 203] width 892 height 164
click at [1371, 235] on link "[PERSON_NAME]" at bounding box center [1367, 235] width 102 height 14
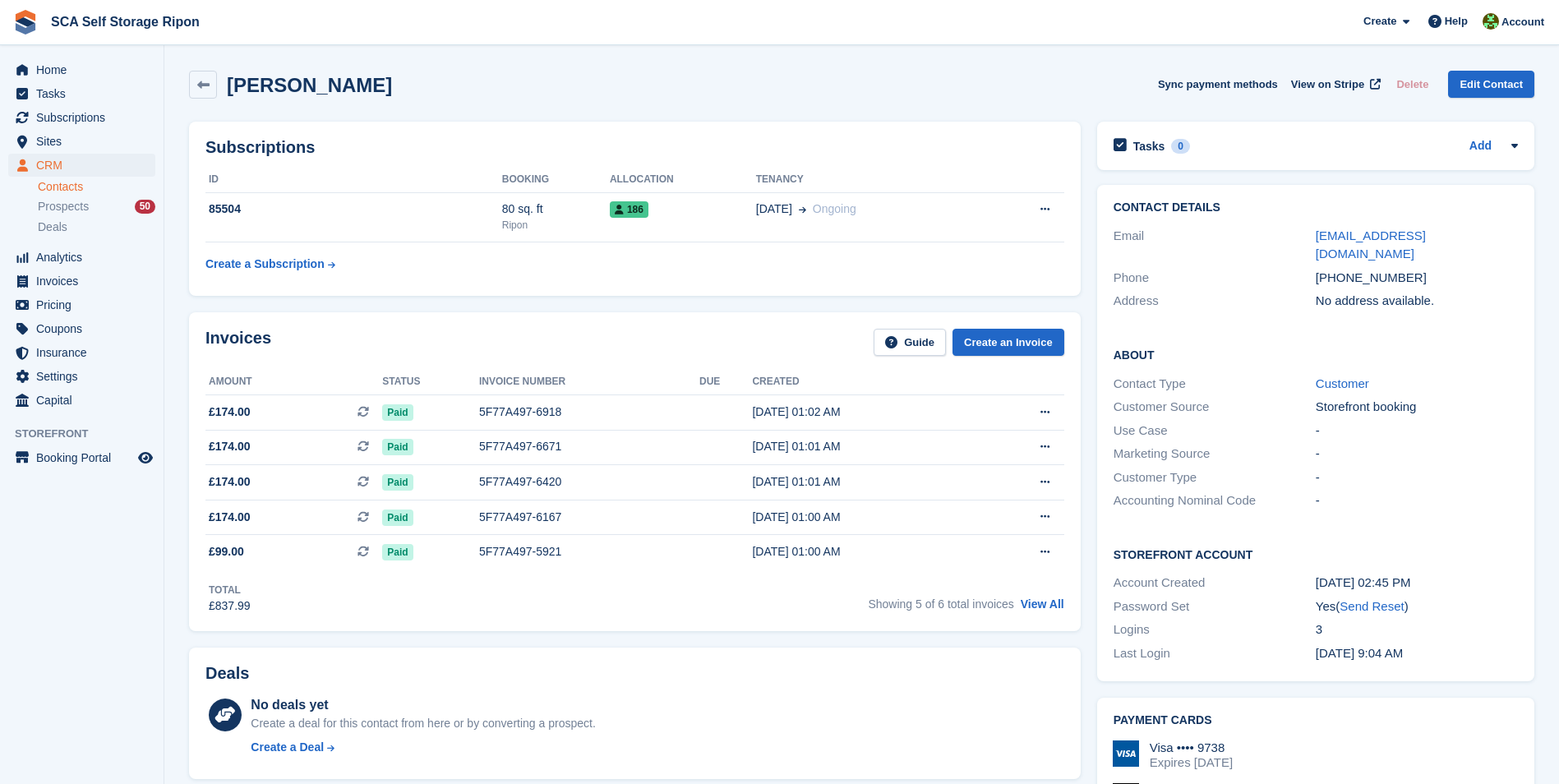
click at [347, 598] on div "Total £837.99 Showing 5 of 6 total invoices View All" at bounding box center [635, 592] width 859 height 45
click at [491, 600] on div "Total £837.99 Showing 5 of 6 total invoices View All" at bounding box center [635, 592] width 859 height 45
click at [598, 350] on div "Invoices Guide Create an Invoice" at bounding box center [635, 347] width 859 height 37
click at [386, 594] on div "Total £837.99 Showing 5 of 6 total invoices View All" at bounding box center [635, 592] width 859 height 45
click at [511, 397] on td "5F77A497-6918" at bounding box center [589, 412] width 220 height 35
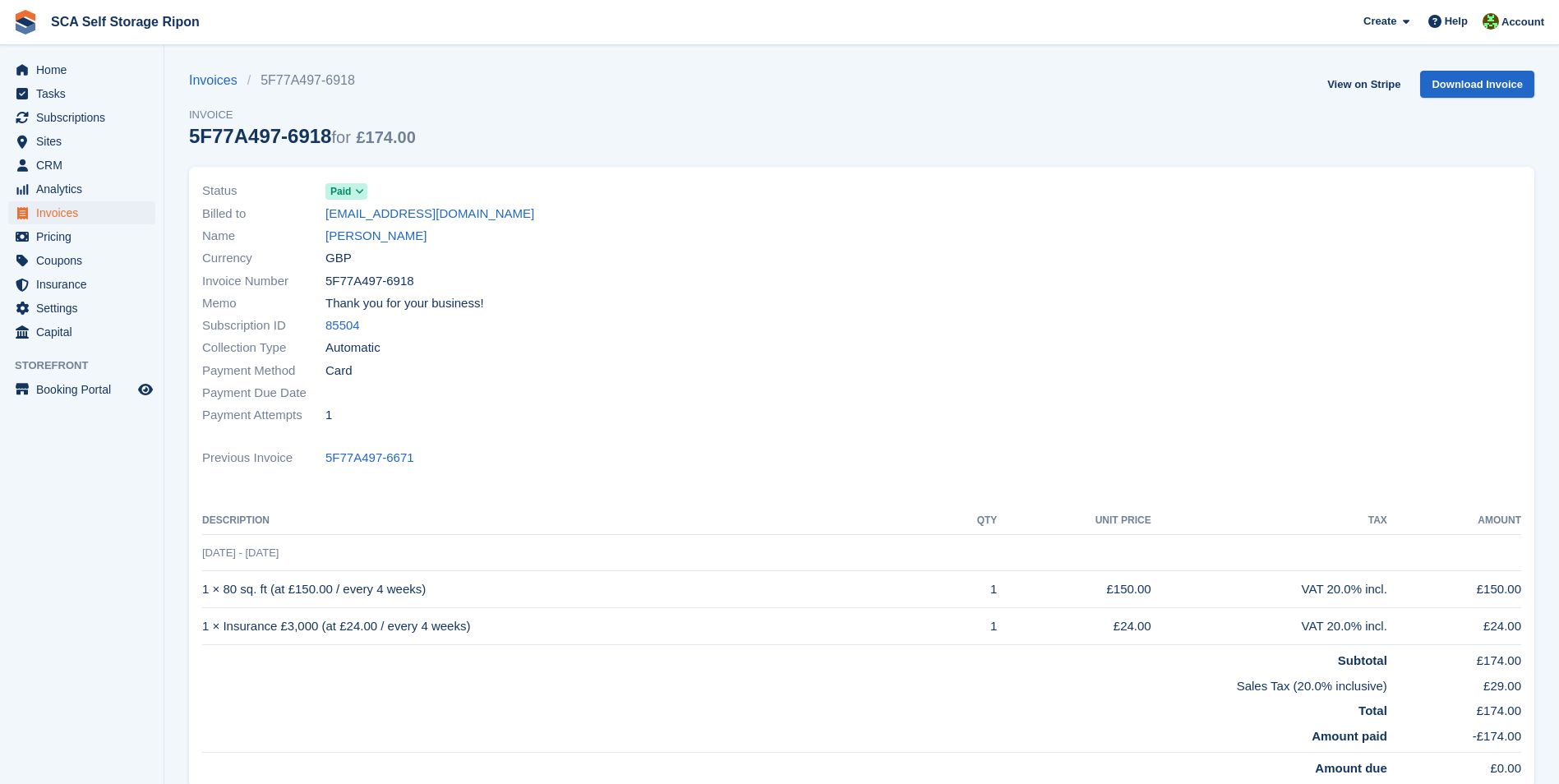
drag, startPoint x: 689, startPoint y: 308, endPoint x: 407, endPoint y: 340, distance: 283.8
click at [688, 310] on div "Memo Thank you for your business!" at bounding box center [527, 303] width 650 height 22
click at [778, 272] on div "Invoice Number 5F77A497-6918" at bounding box center [527, 280] width 650 height 22
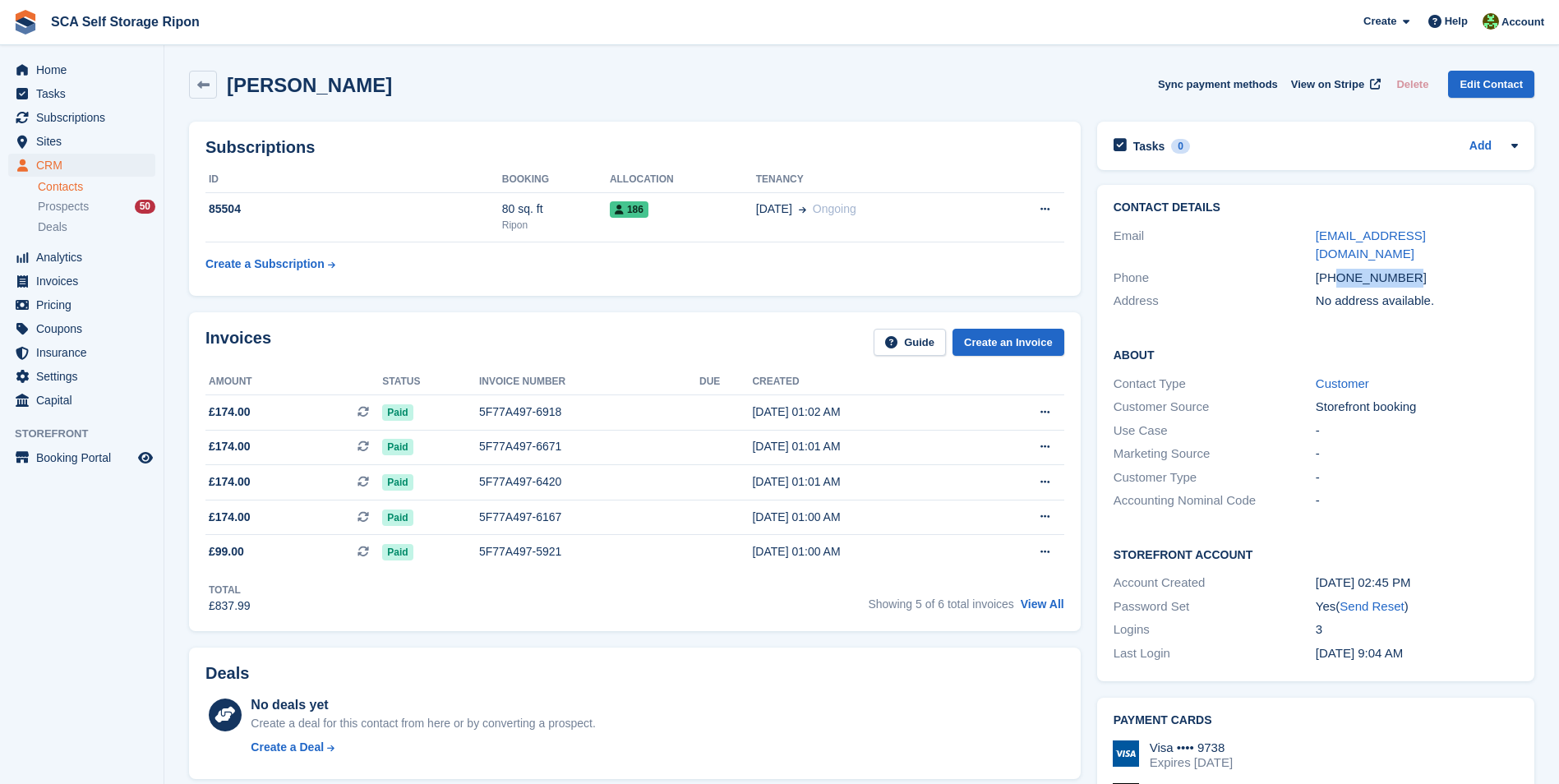
drag, startPoint x: 1412, startPoint y: 253, endPoint x: 1337, endPoint y: 258, distance: 75.2
click at [1337, 269] on div "+447501345157" at bounding box center [1416, 279] width 202 height 19
copy div "7501345157"
click at [57, 146] on span "Sites" at bounding box center [85, 142] width 99 height 23
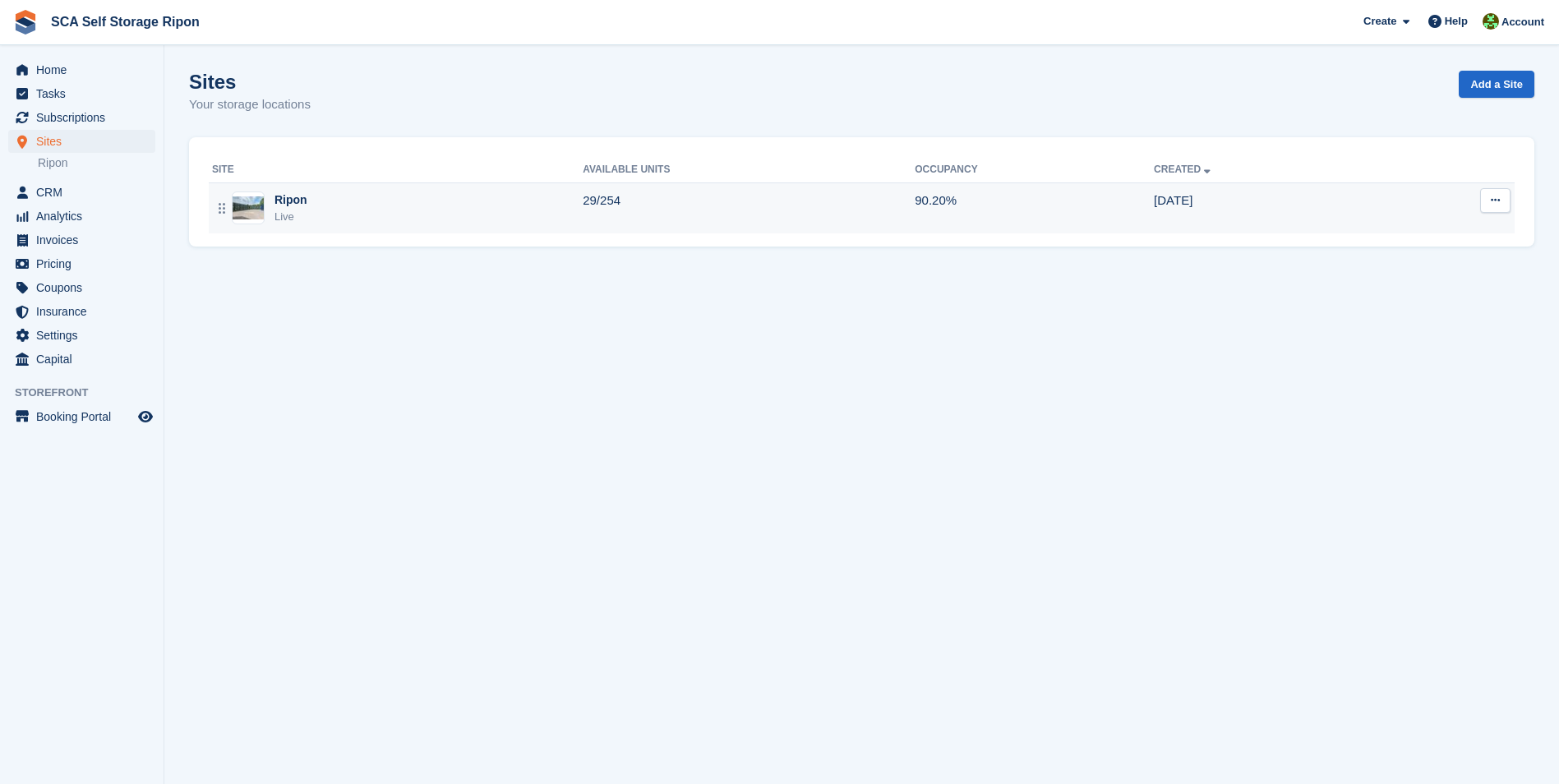
click at [273, 200] on div "Ripon Live" at bounding box center [396, 208] width 371 height 34
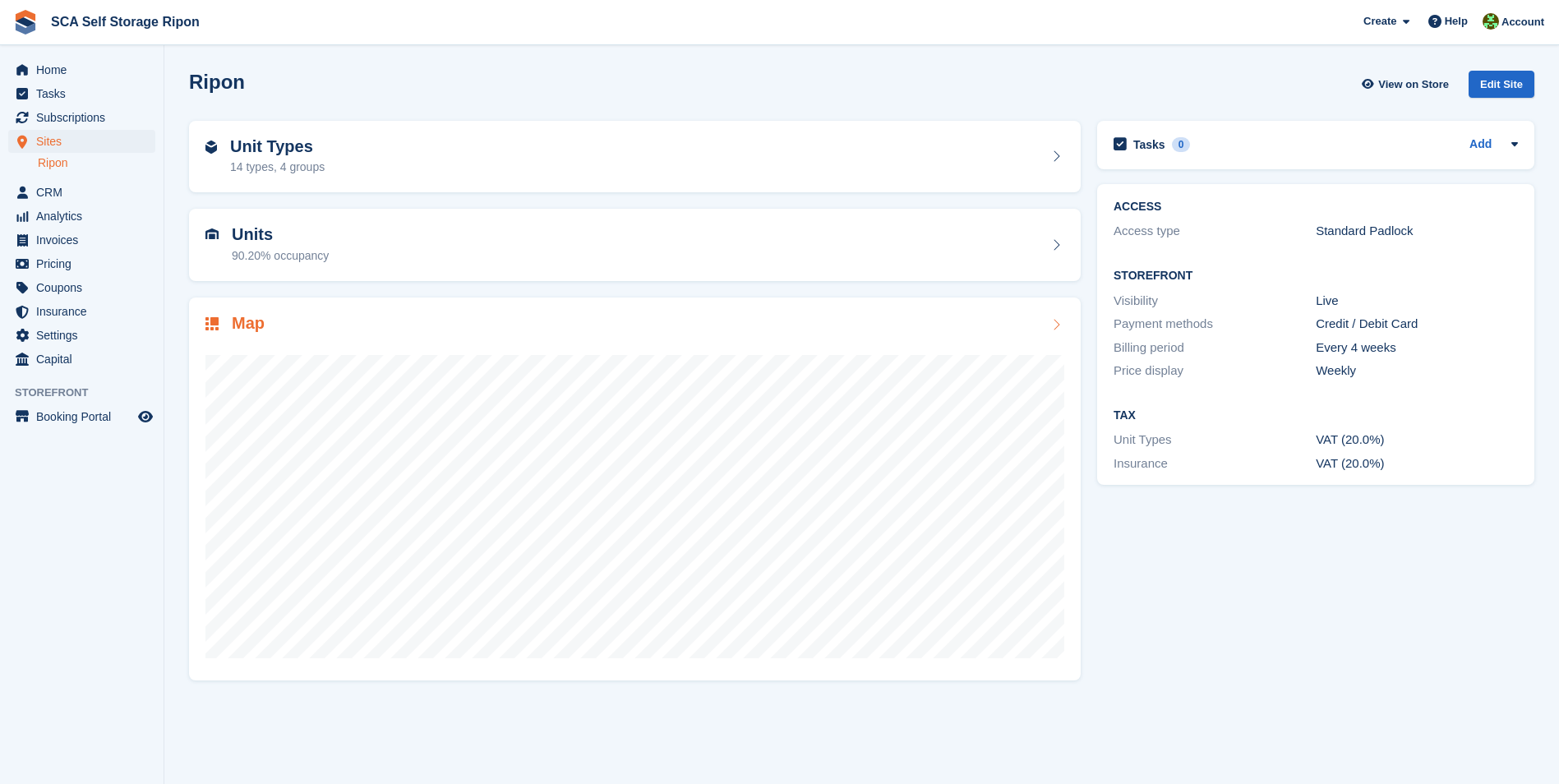
click at [305, 318] on div "Map" at bounding box center [635, 325] width 859 height 22
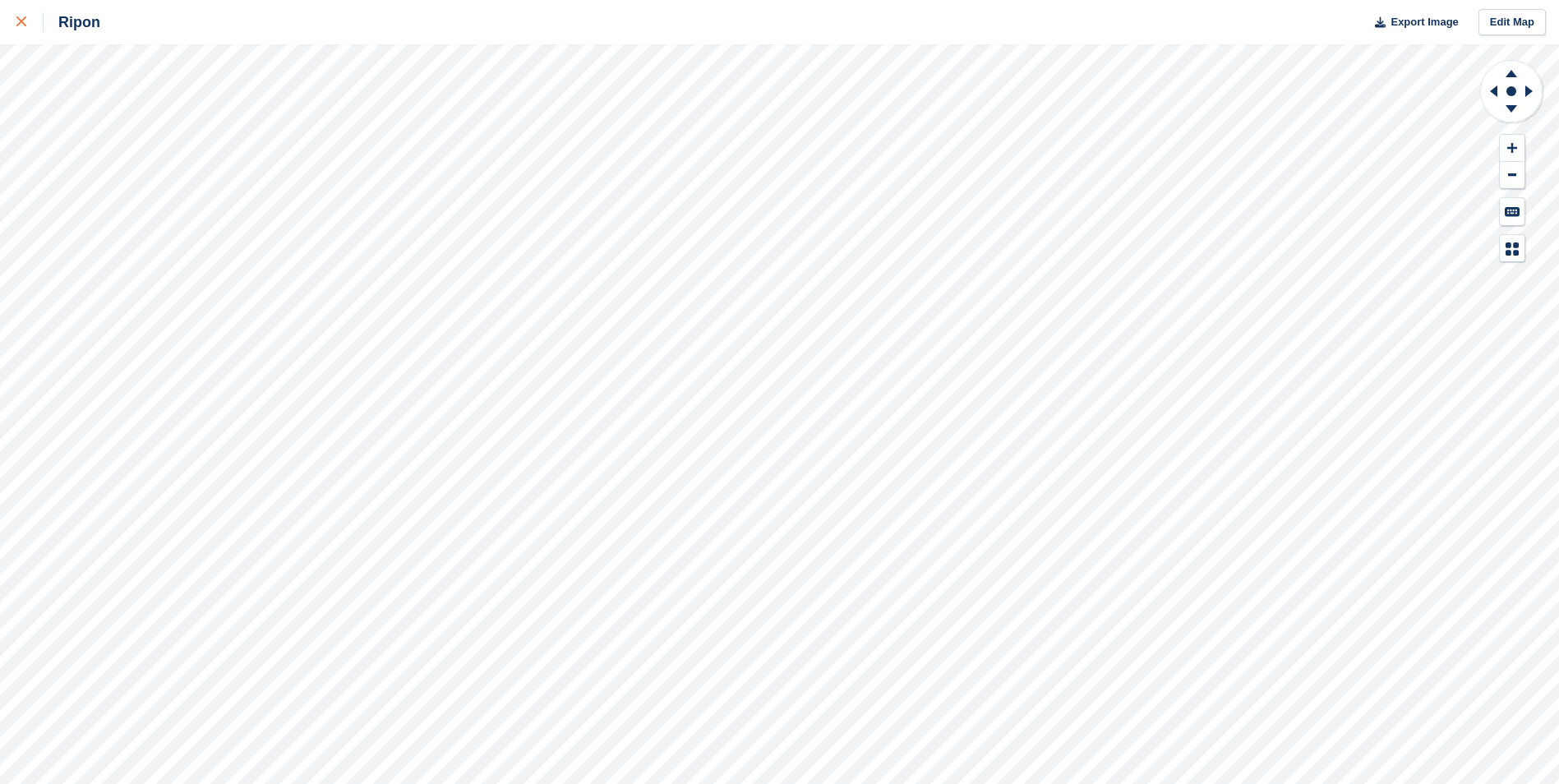
click at [20, 21] on icon at bounding box center [21, 21] width 10 height 10
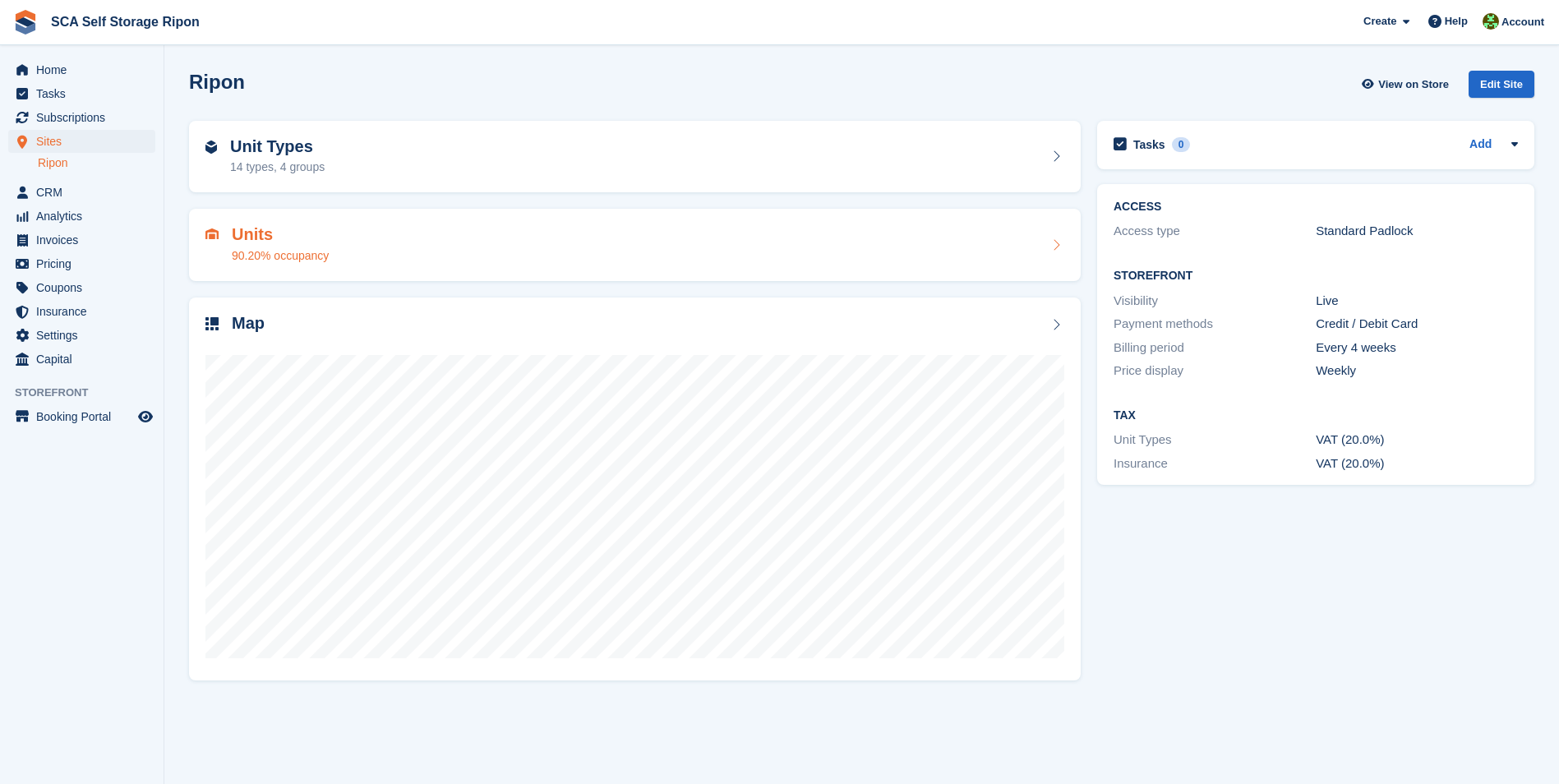
click at [259, 220] on div "Units 90.20% occupancy" at bounding box center [634, 245] width 892 height 73
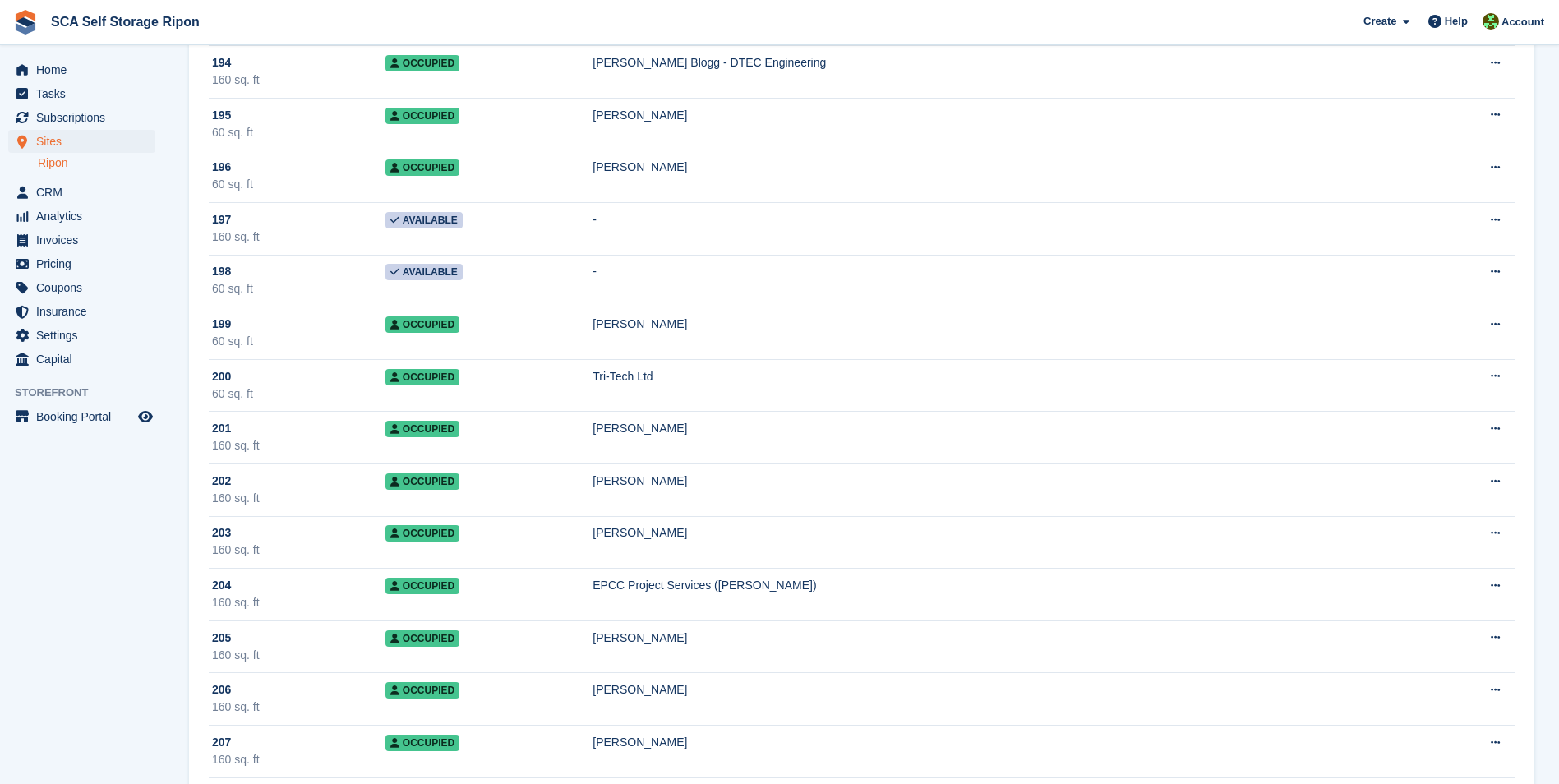
scroll to position [10189, 0]
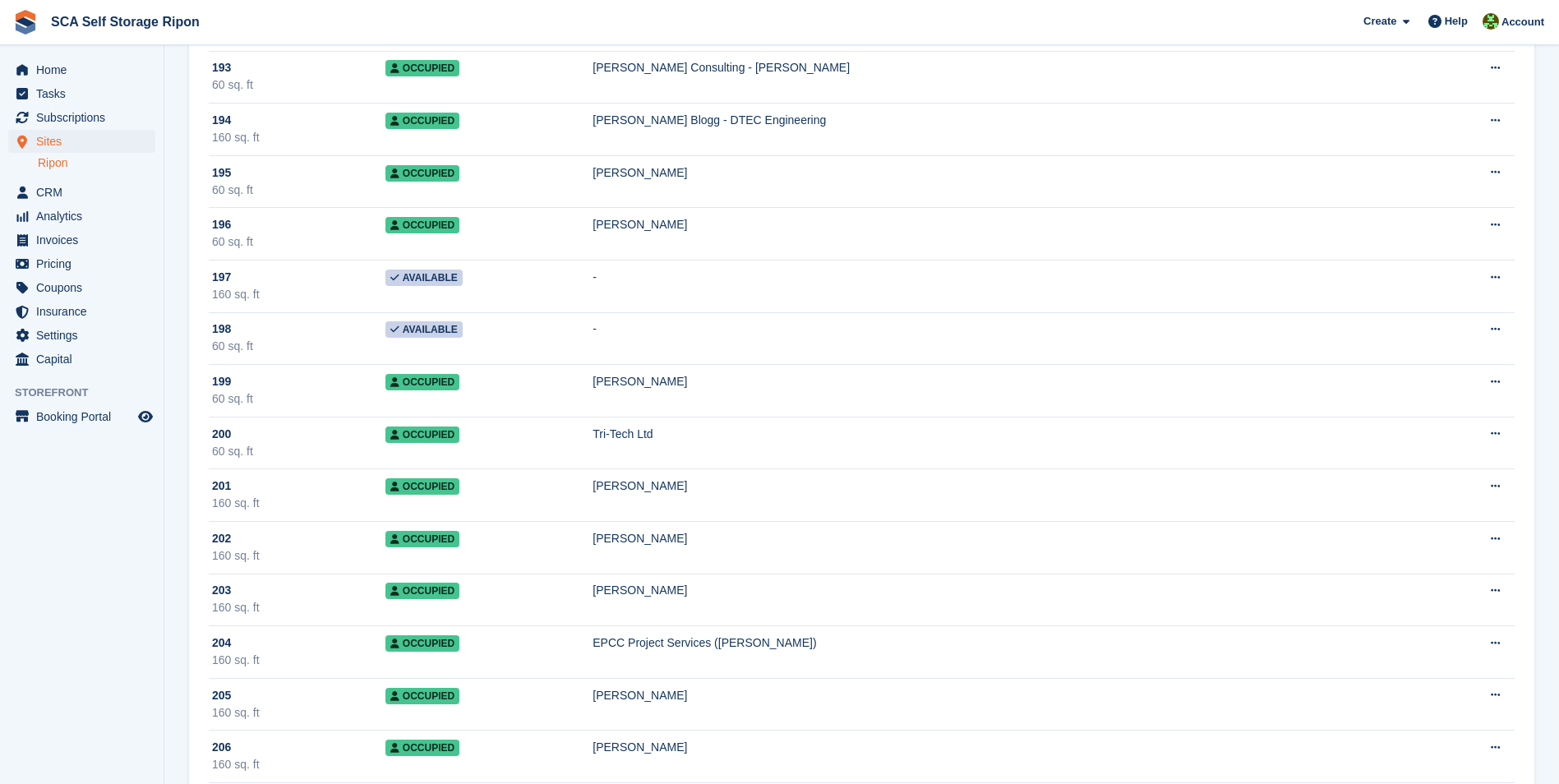
click at [306, 334] on div "198" at bounding box center [298, 329] width 173 height 17
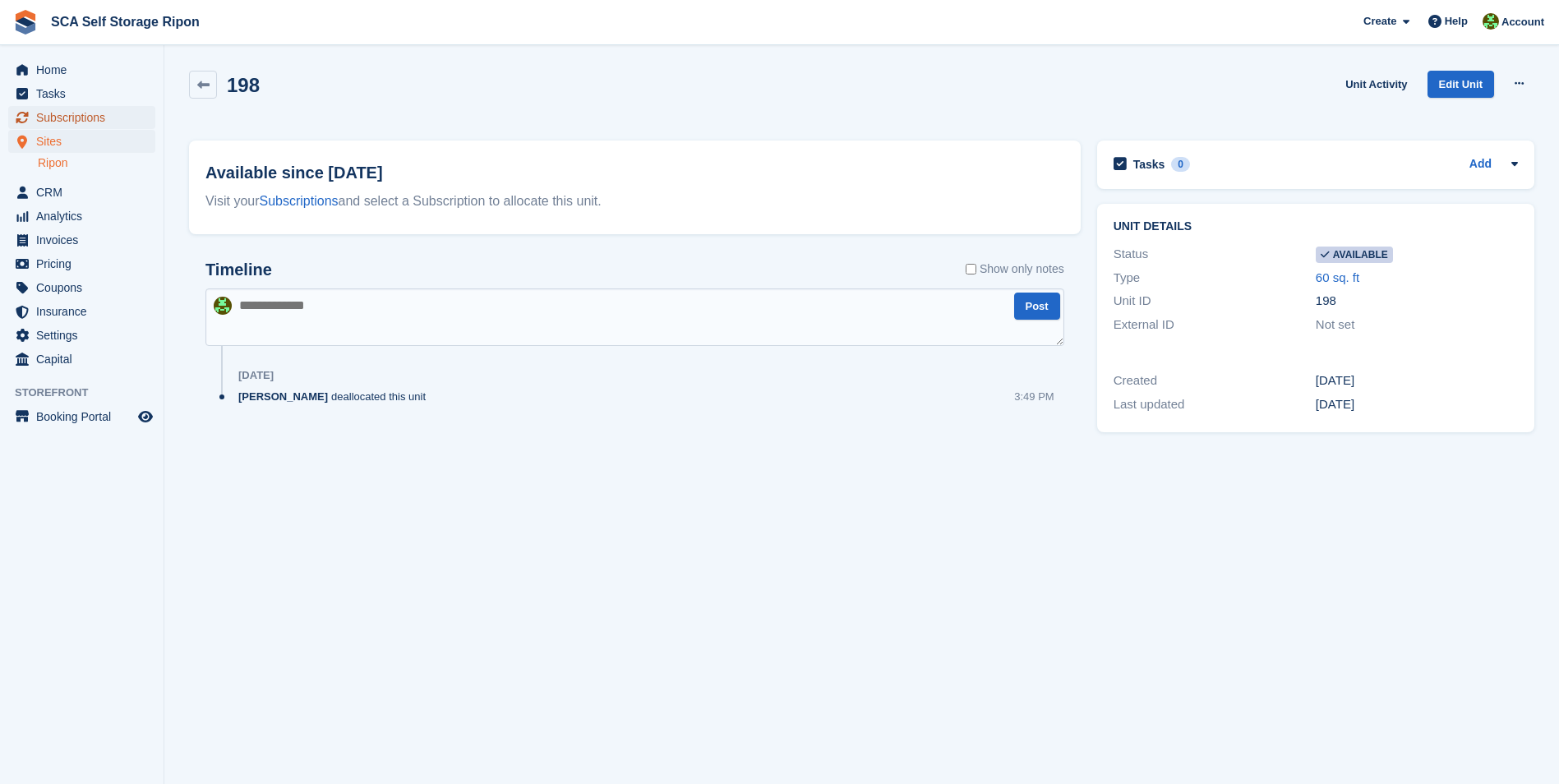
click at [73, 113] on span "Subscriptions" at bounding box center [85, 118] width 99 height 23
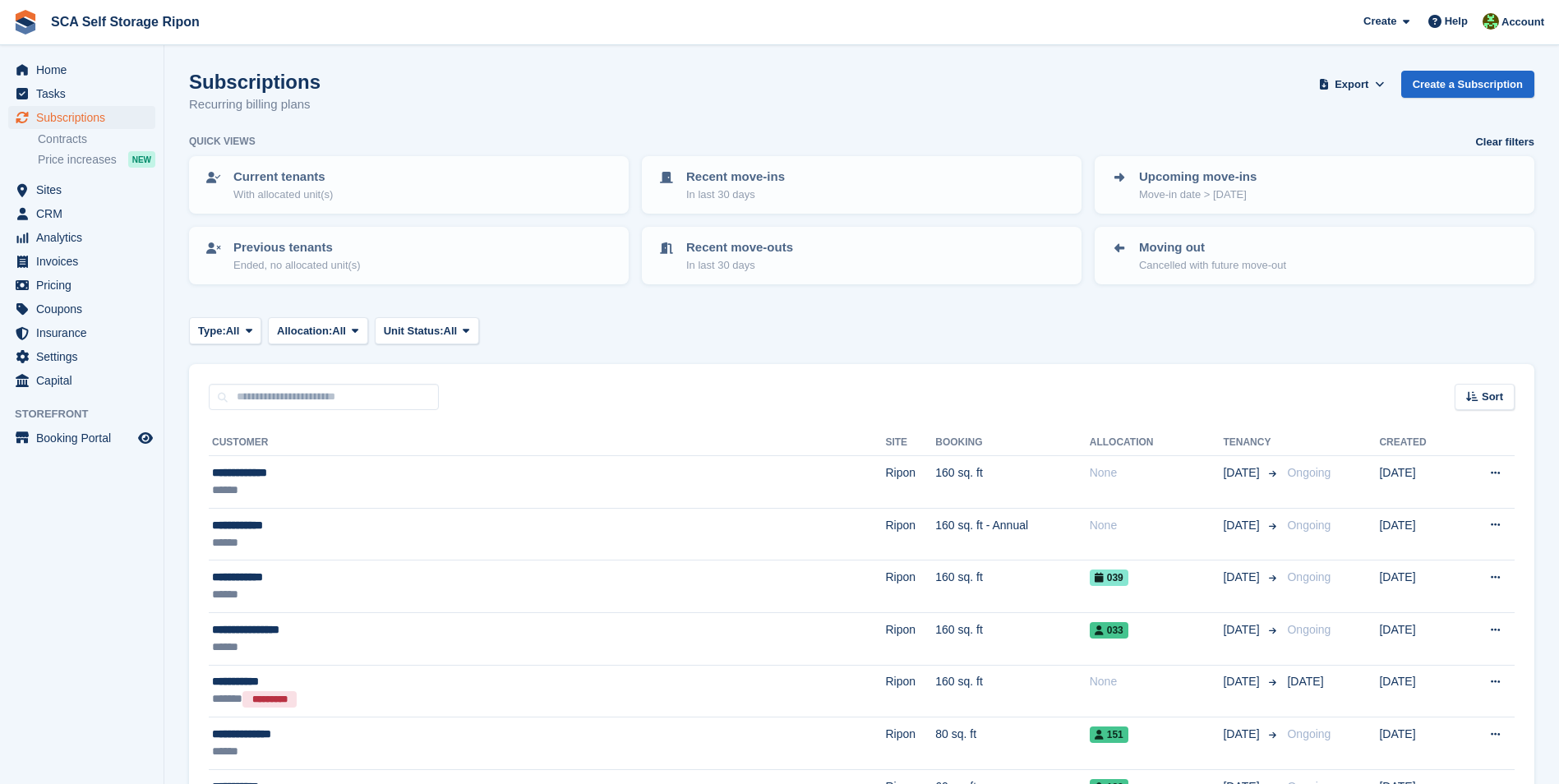
click at [391, 92] on div "Subscriptions Recurring billing plans Export Export Subscriptions Export a CSV …" at bounding box center [861, 102] width 1345 height 63
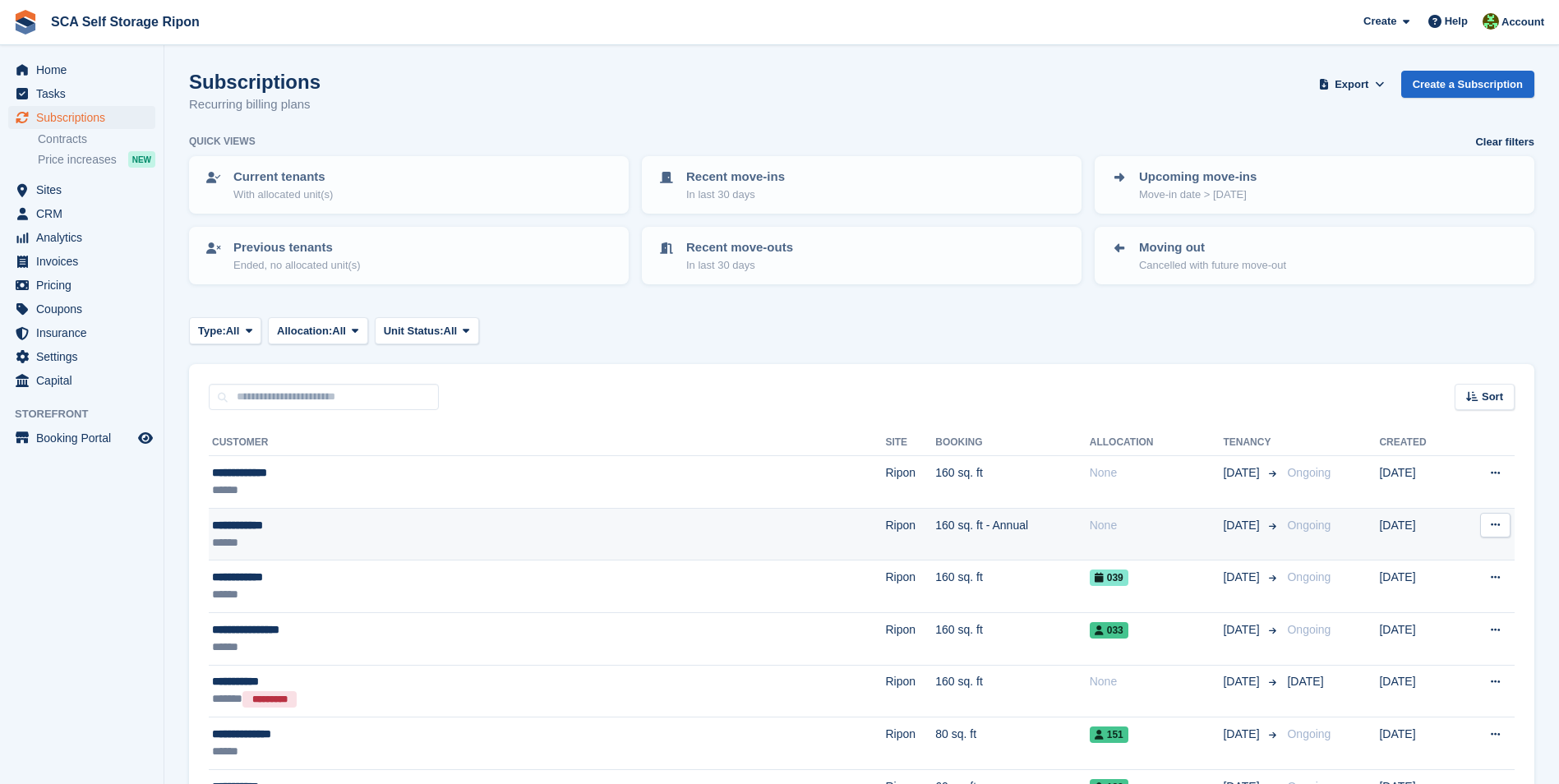
click at [271, 530] on div "**********" at bounding box center [414, 526] width 404 height 17
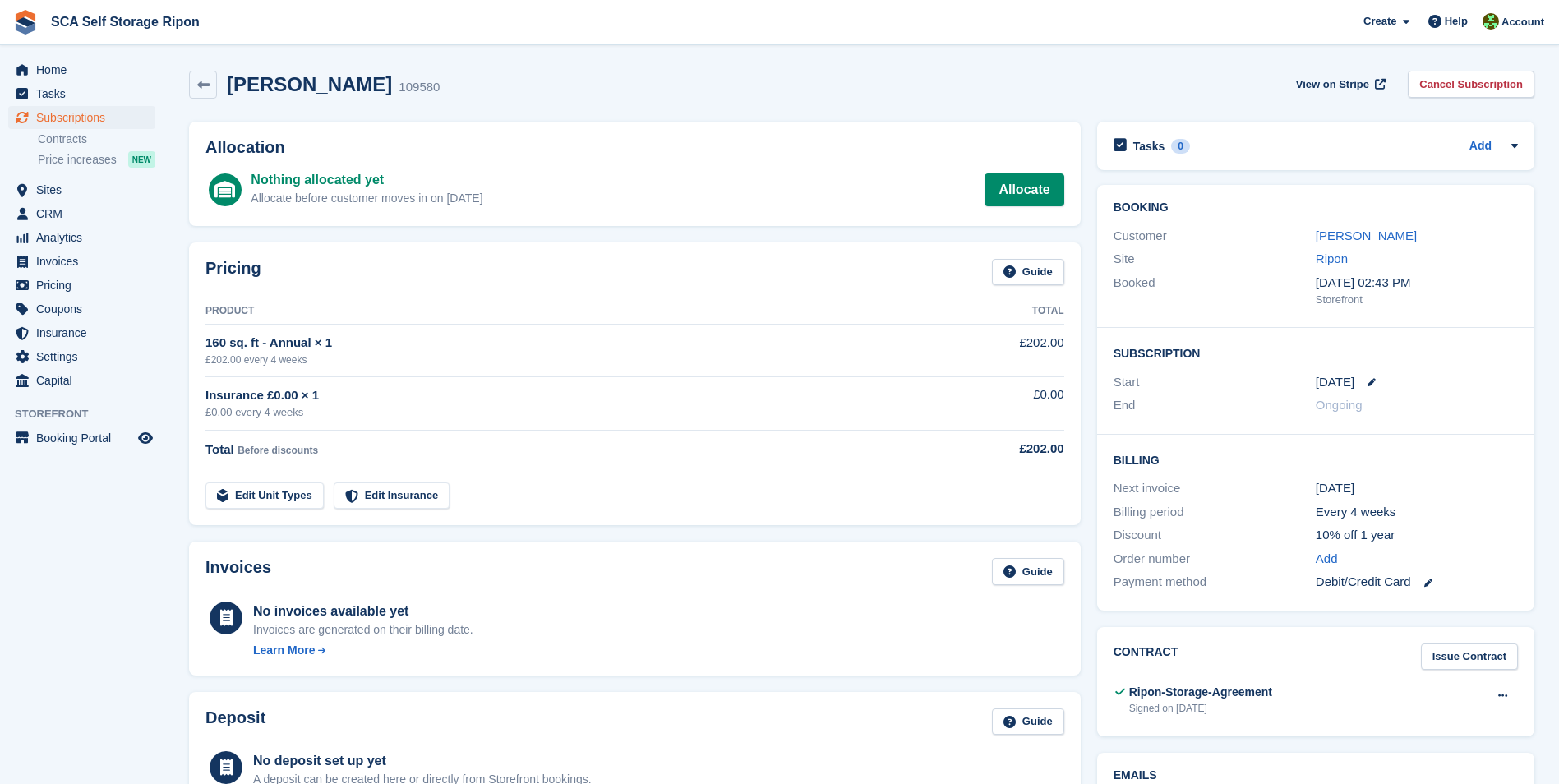
click at [717, 61] on section "[PERSON_NAME] 109580 View on Stripe Cancel Subscription Allocation Nothing allo…" at bounding box center [862, 609] width 1395 height 1218
click at [446, 67] on div "[PERSON_NAME] 109580 View on Stripe Cancel Subscription" at bounding box center [862, 87] width 1362 height 51
click at [37, 113] on span "Subscriptions" at bounding box center [85, 118] width 99 height 23
